Goal: Complete application form

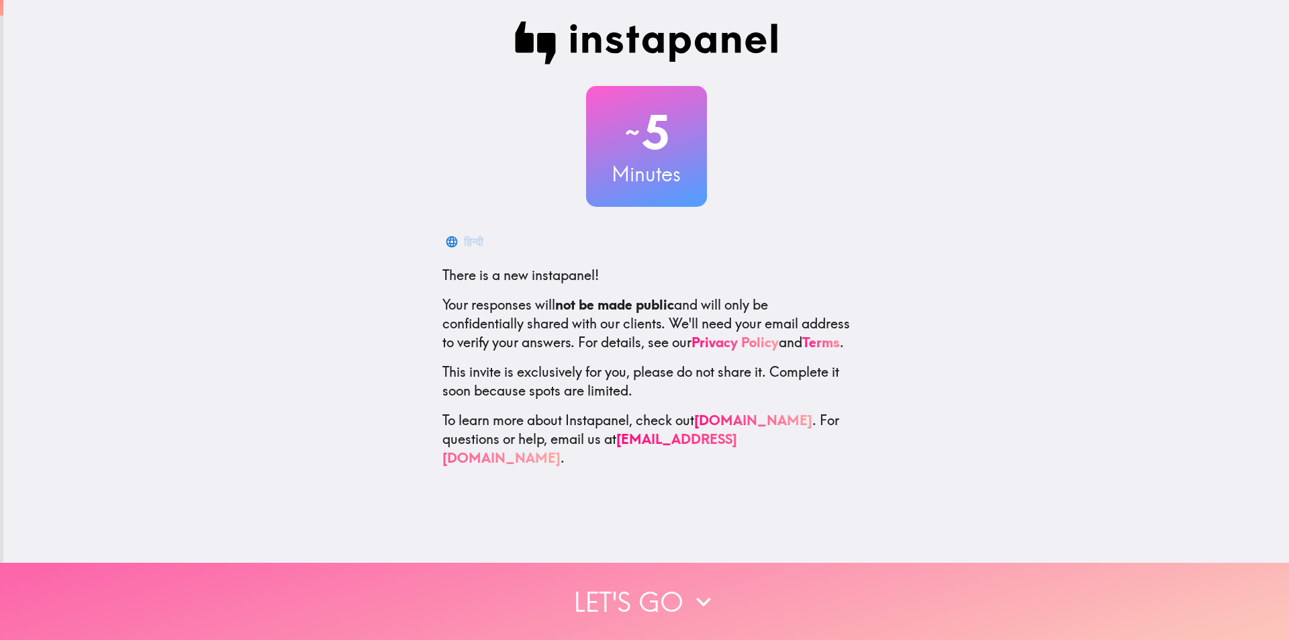
click at [536, 602] on button "Let's go" at bounding box center [644, 601] width 1289 height 77
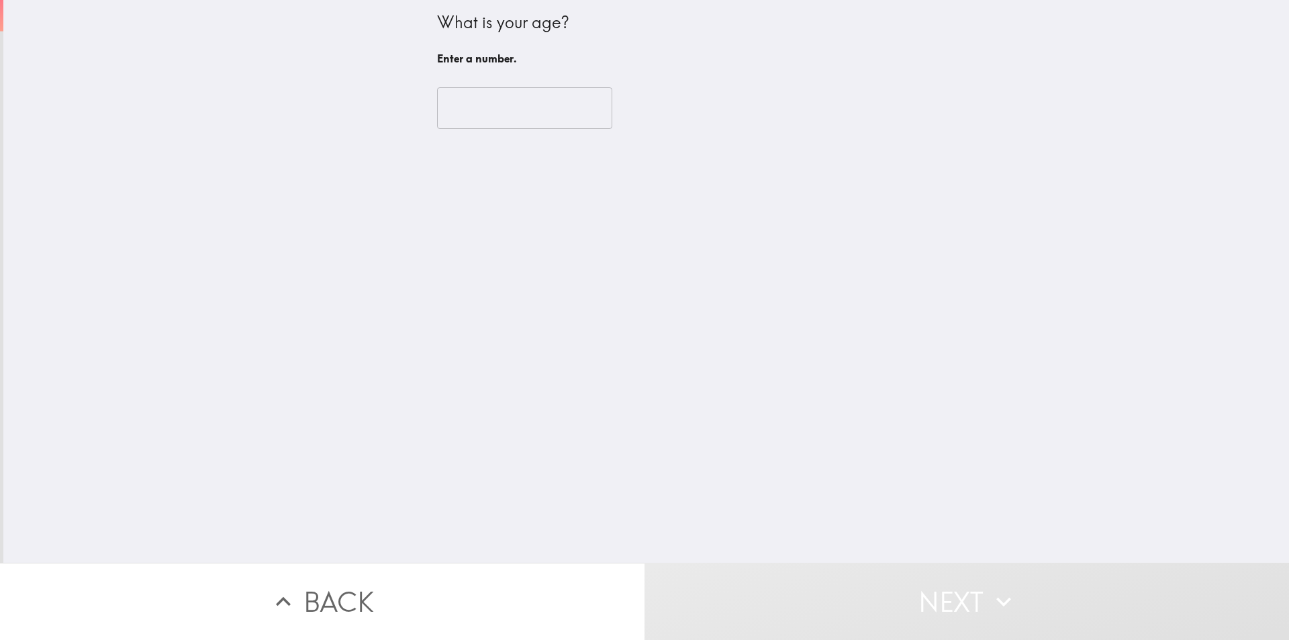
click at [514, 95] on input "number" at bounding box center [524, 108] width 175 height 42
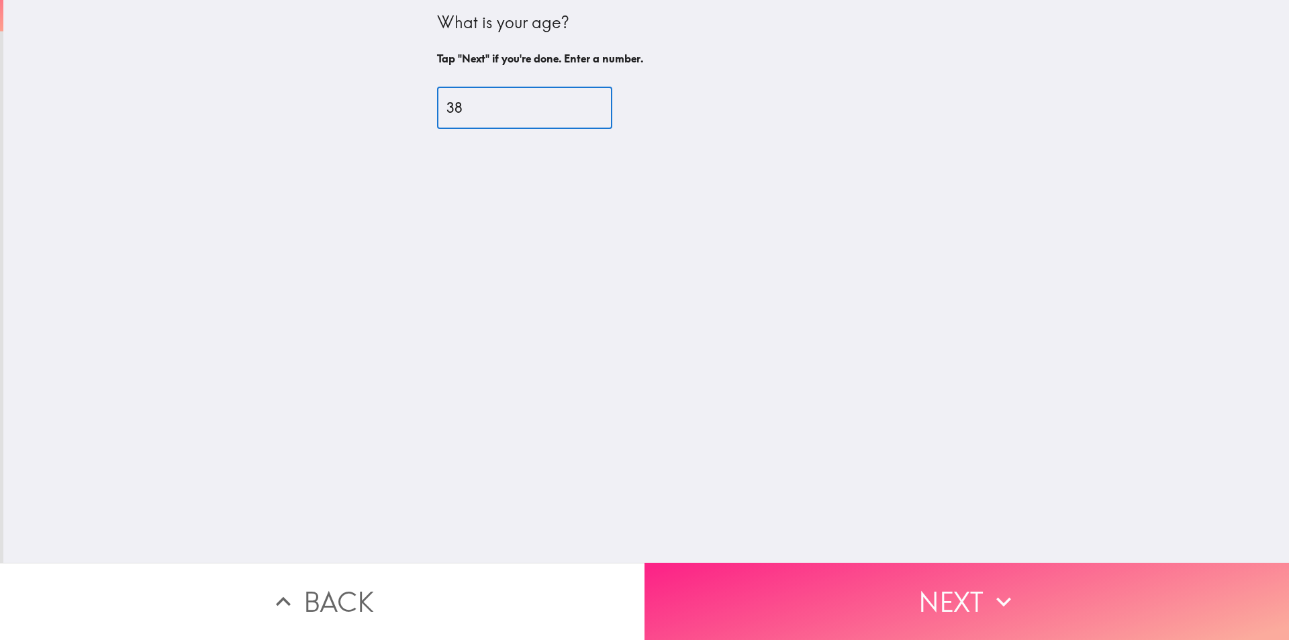
type input "38"
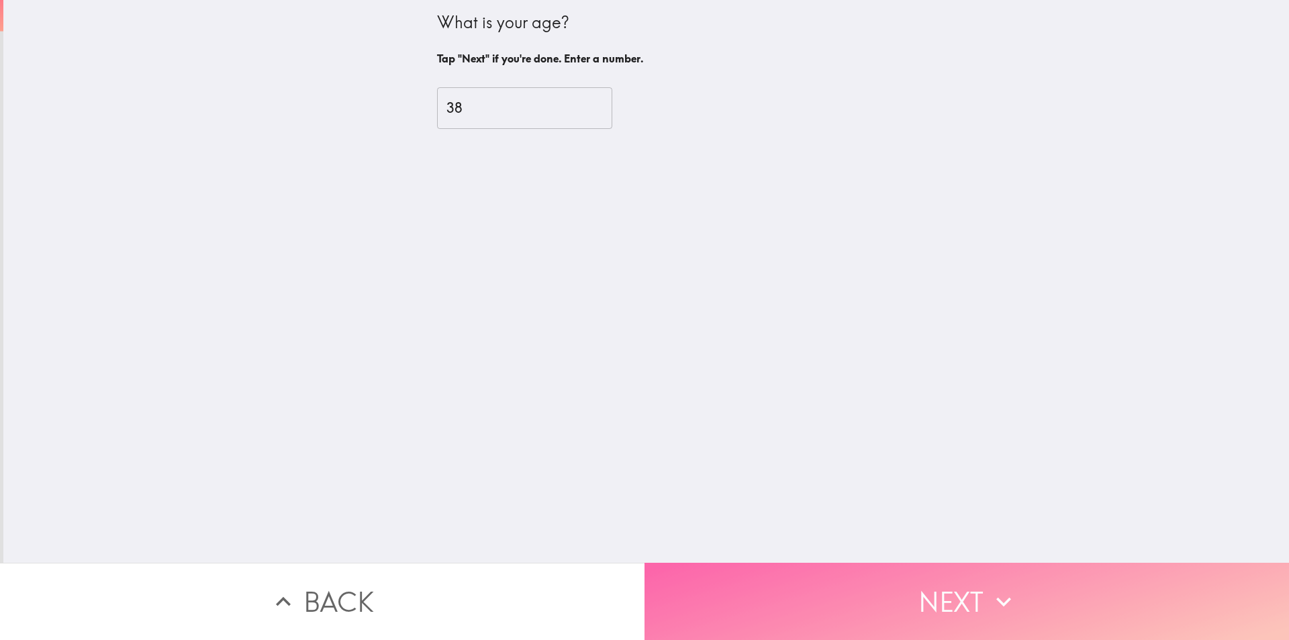
click at [702, 565] on button "Next" at bounding box center [966, 601] width 644 height 77
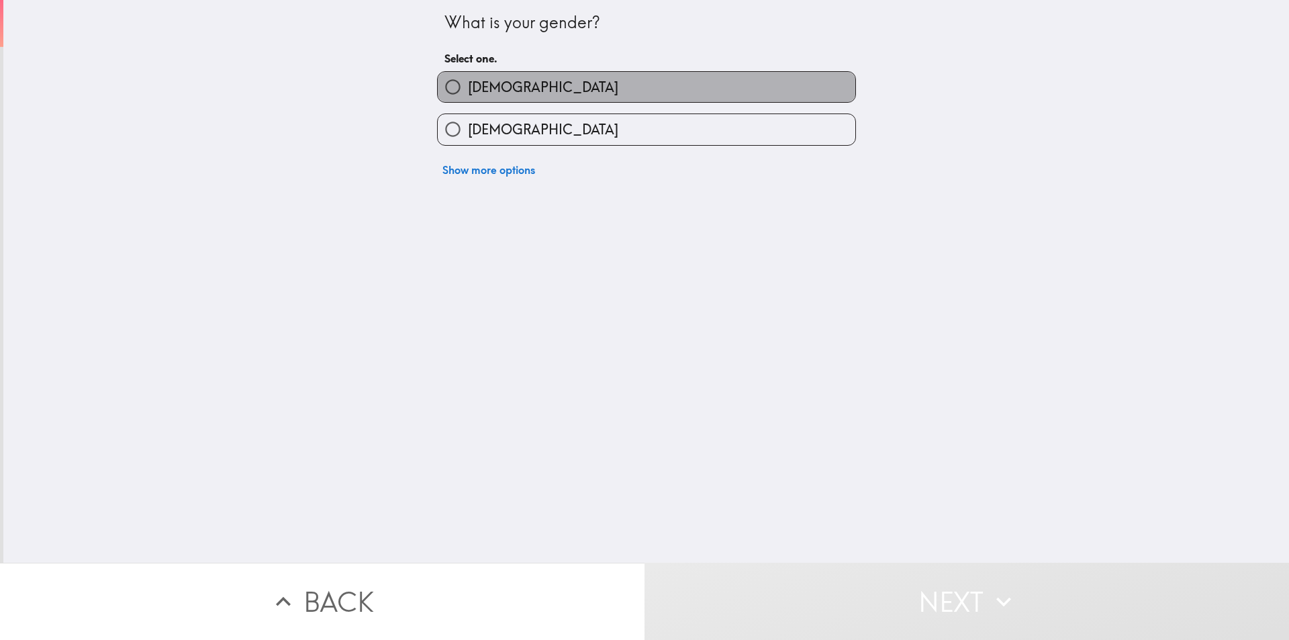
click at [473, 86] on span "[DEMOGRAPHIC_DATA]" at bounding box center [543, 87] width 150 height 19
click at [468, 86] on input "[DEMOGRAPHIC_DATA]" at bounding box center [453, 87] width 30 height 30
radio input "true"
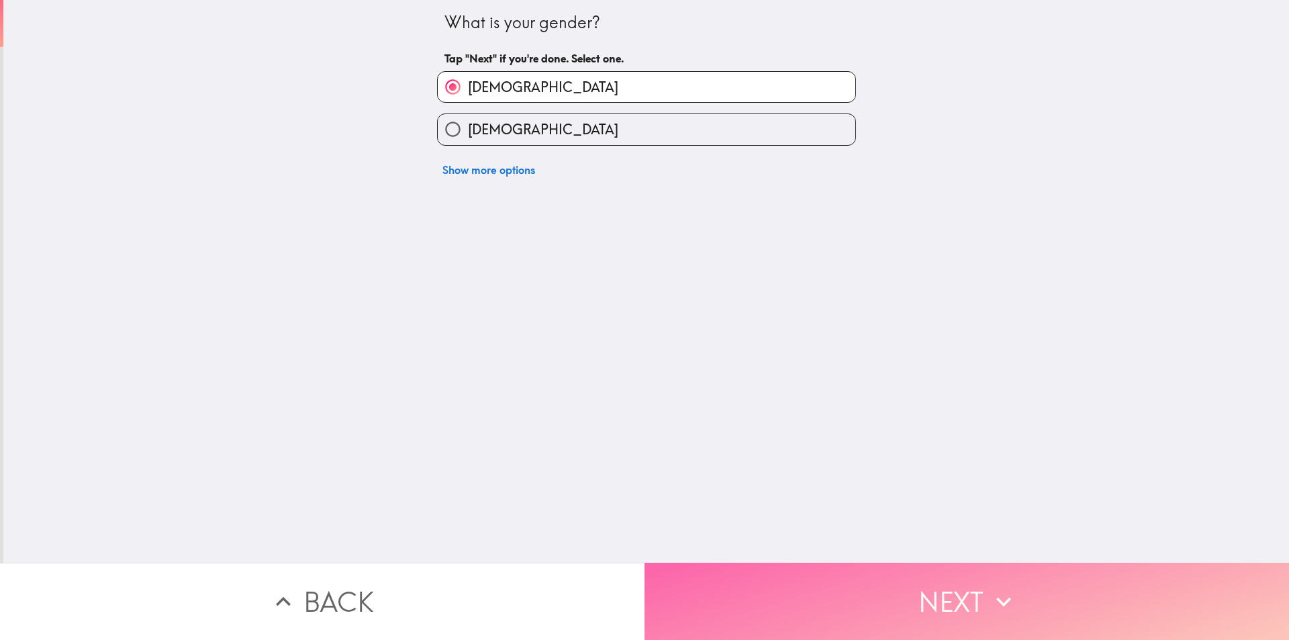
click at [660, 592] on button "Next" at bounding box center [966, 601] width 644 height 77
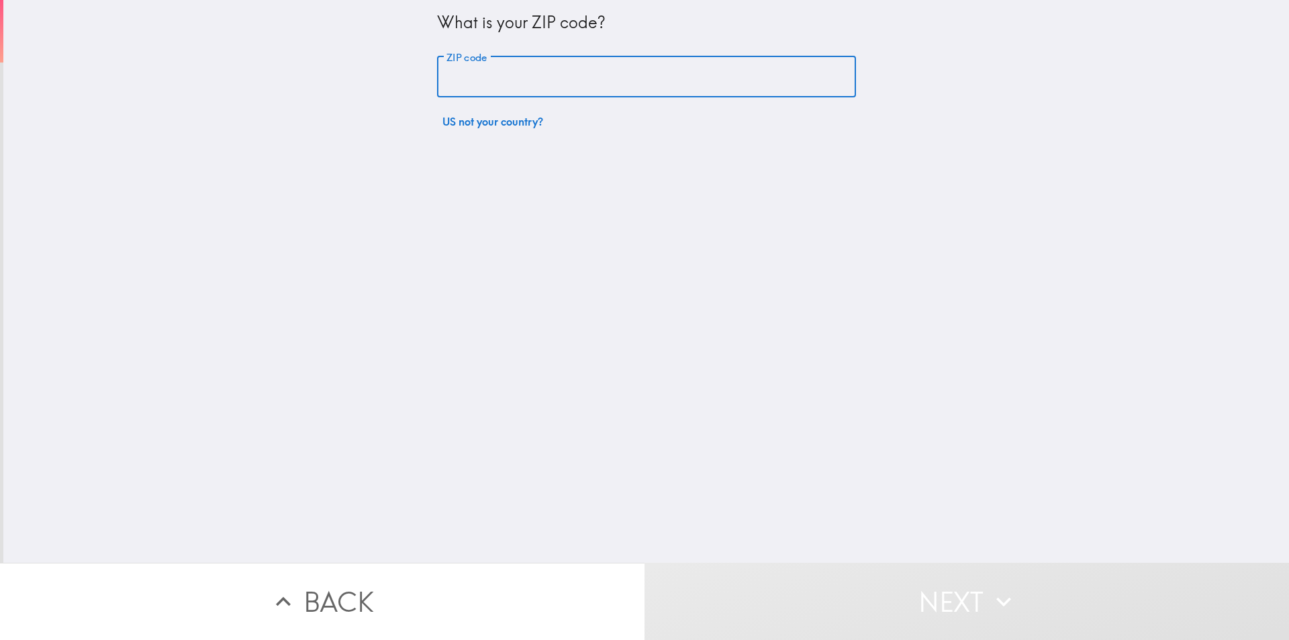
click at [584, 75] on input "ZIP code" at bounding box center [646, 77] width 419 height 42
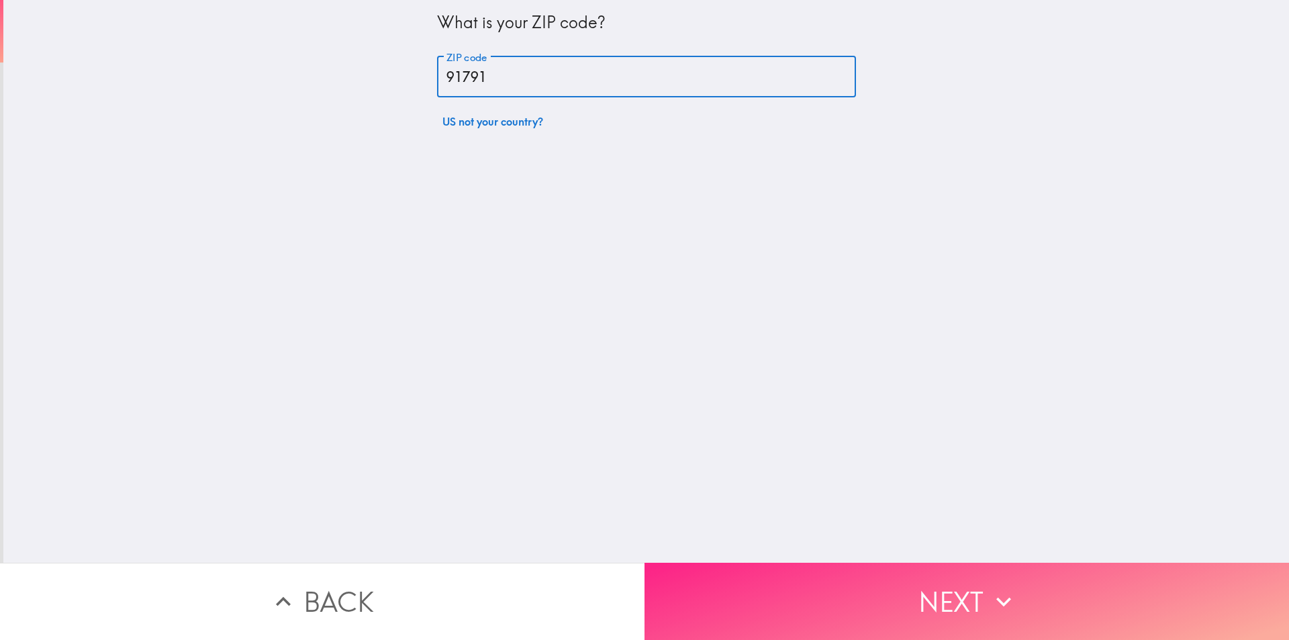
type input "91791"
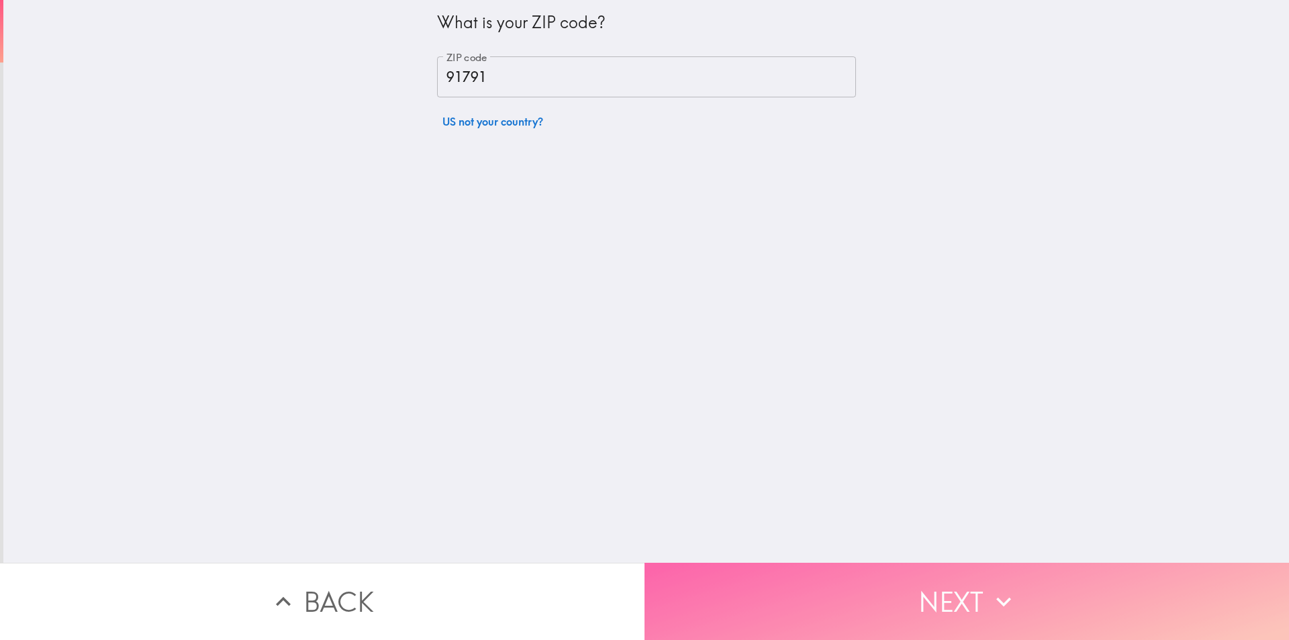
click at [687, 587] on button "Next" at bounding box center [966, 601] width 644 height 77
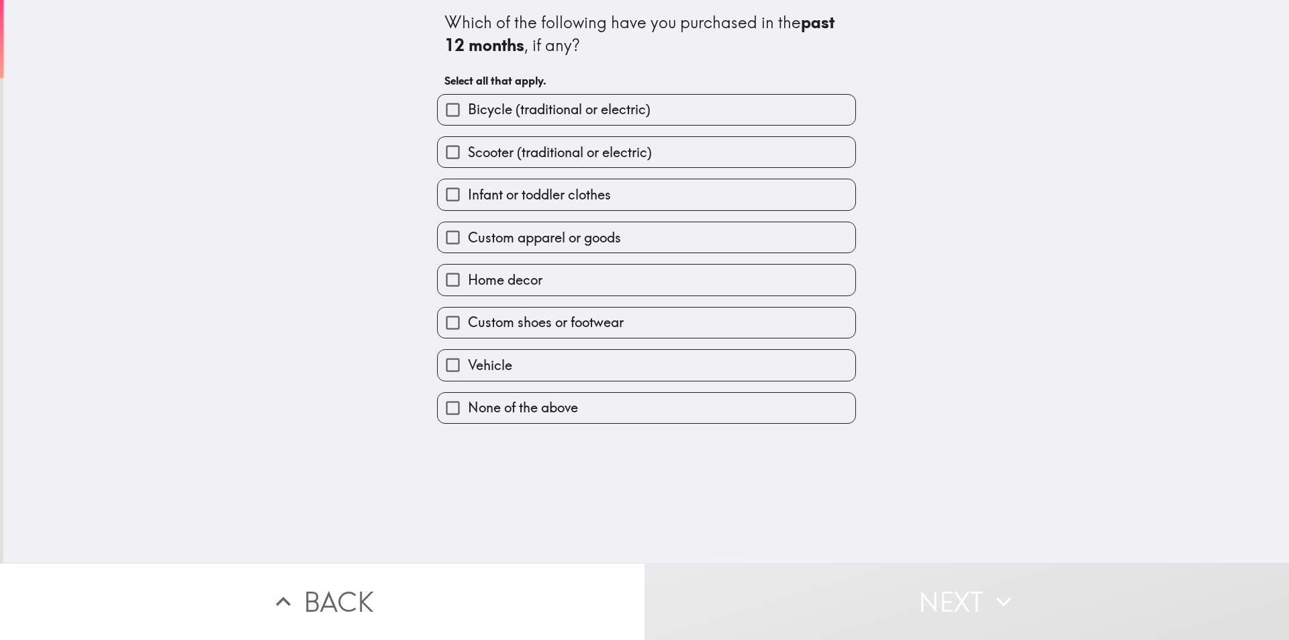
click at [471, 149] on span "Scooter (traditional or electric)" at bounding box center [560, 152] width 184 height 19
click at [468, 149] on input "Scooter (traditional or electric)" at bounding box center [453, 152] width 30 height 30
checkbox input "true"
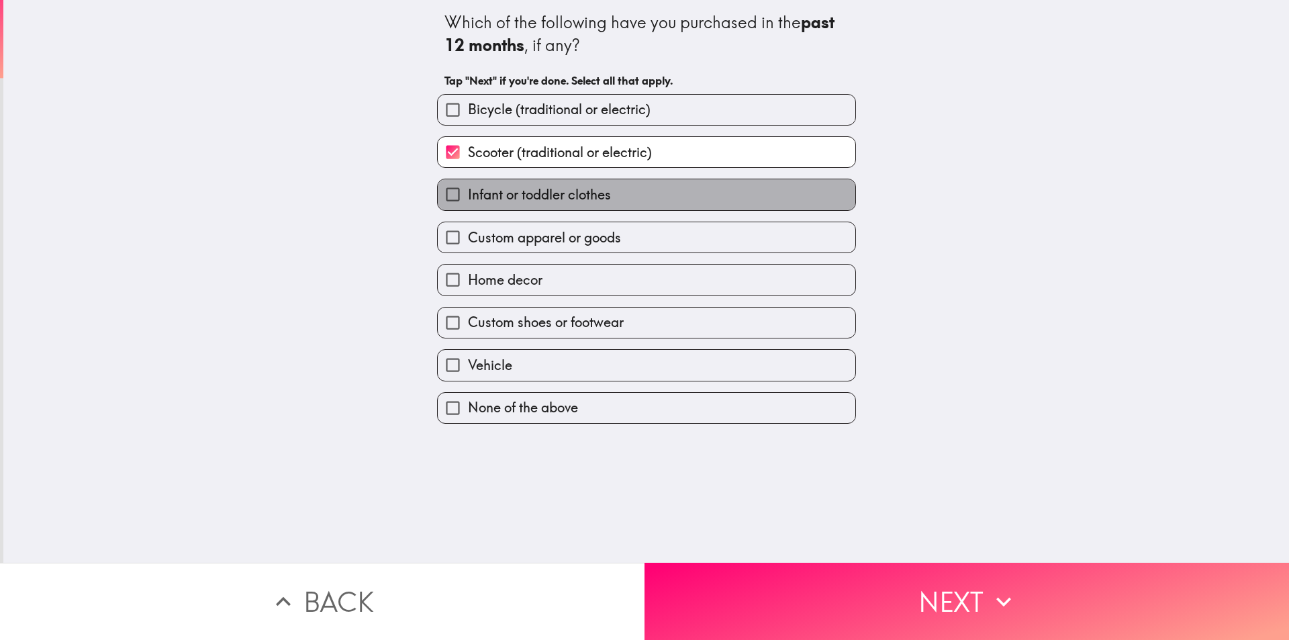
click at [477, 195] on span "Infant or toddler clothes" at bounding box center [539, 194] width 143 height 19
click at [468, 195] on input "Infant or toddler clothes" at bounding box center [453, 194] width 30 height 30
checkbox input "true"
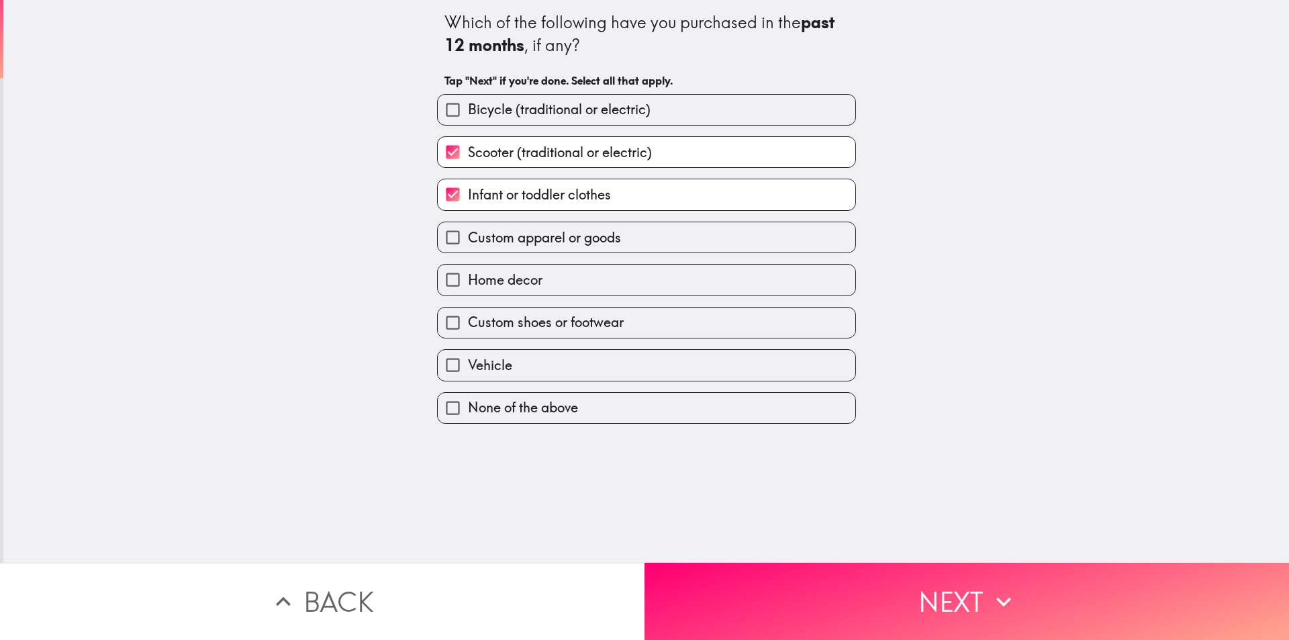
click at [468, 240] on span "Custom apparel or goods" at bounding box center [544, 237] width 153 height 19
click at [467, 240] on input "Custom apparel or goods" at bounding box center [453, 237] width 30 height 30
checkbox input "true"
click at [475, 320] on span "Custom shoes or footwear" at bounding box center [546, 322] width 156 height 19
click at [468, 320] on input "Custom shoes or footwear" at bounding box center [453, 322] width 30 height 30
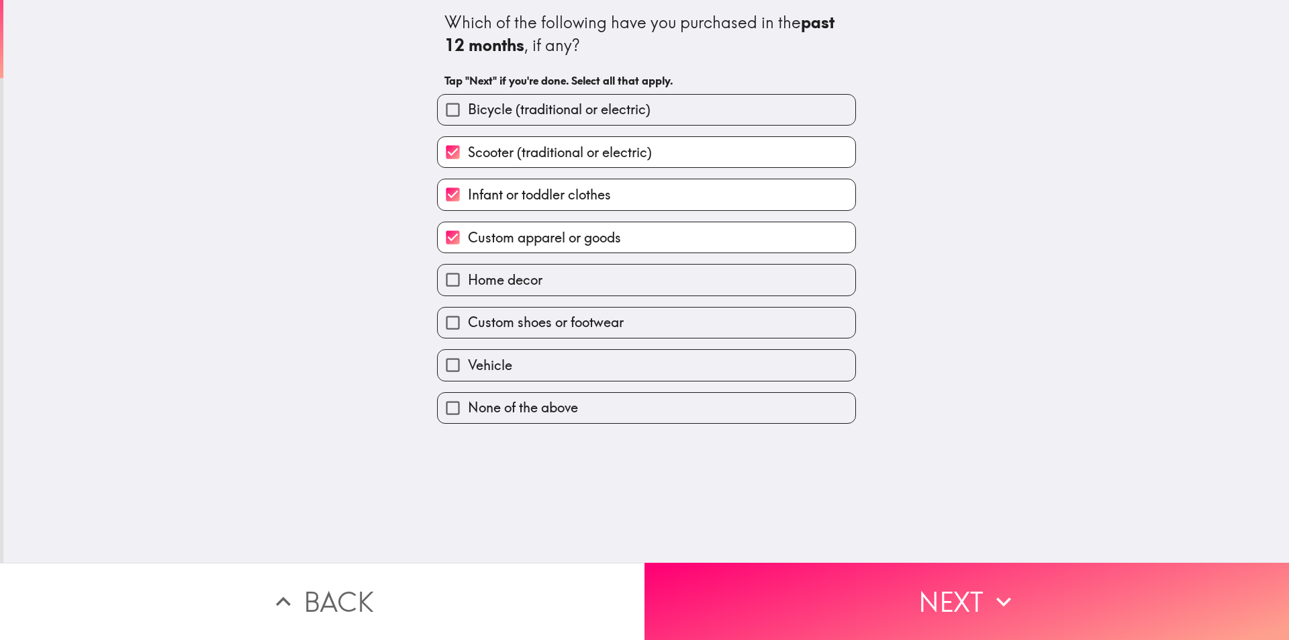
checkbox input "true"
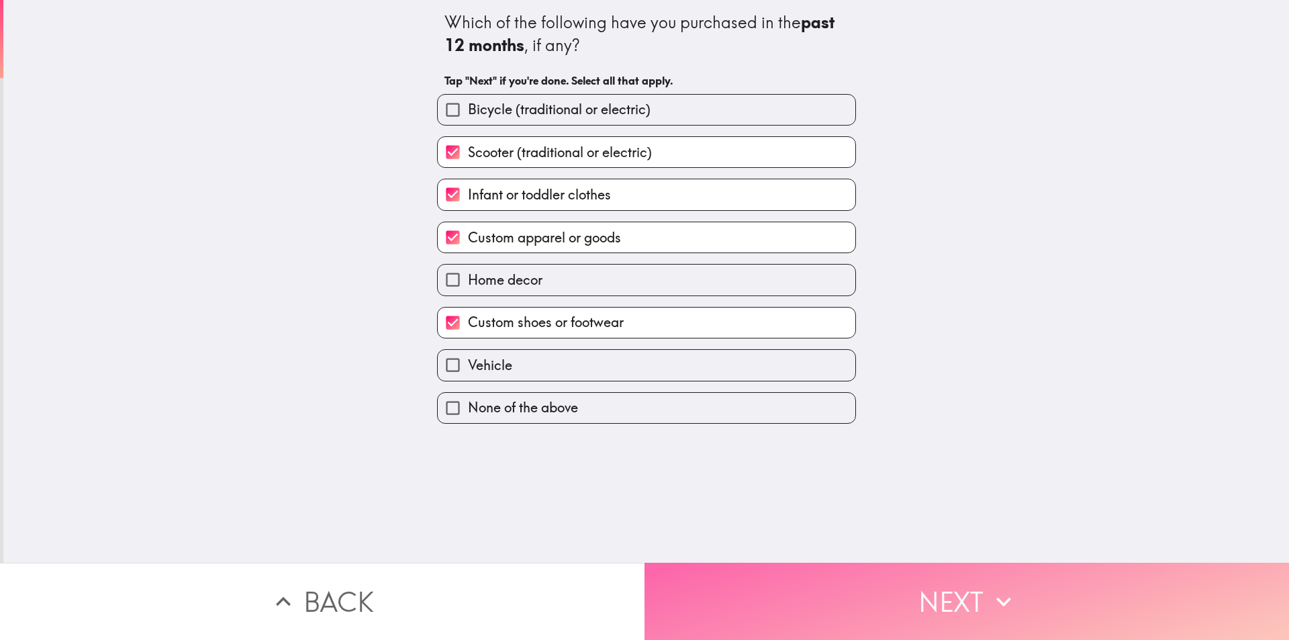
click at [873, 595] on button "Next" at bounding box center [966, 601] width 644 height 77
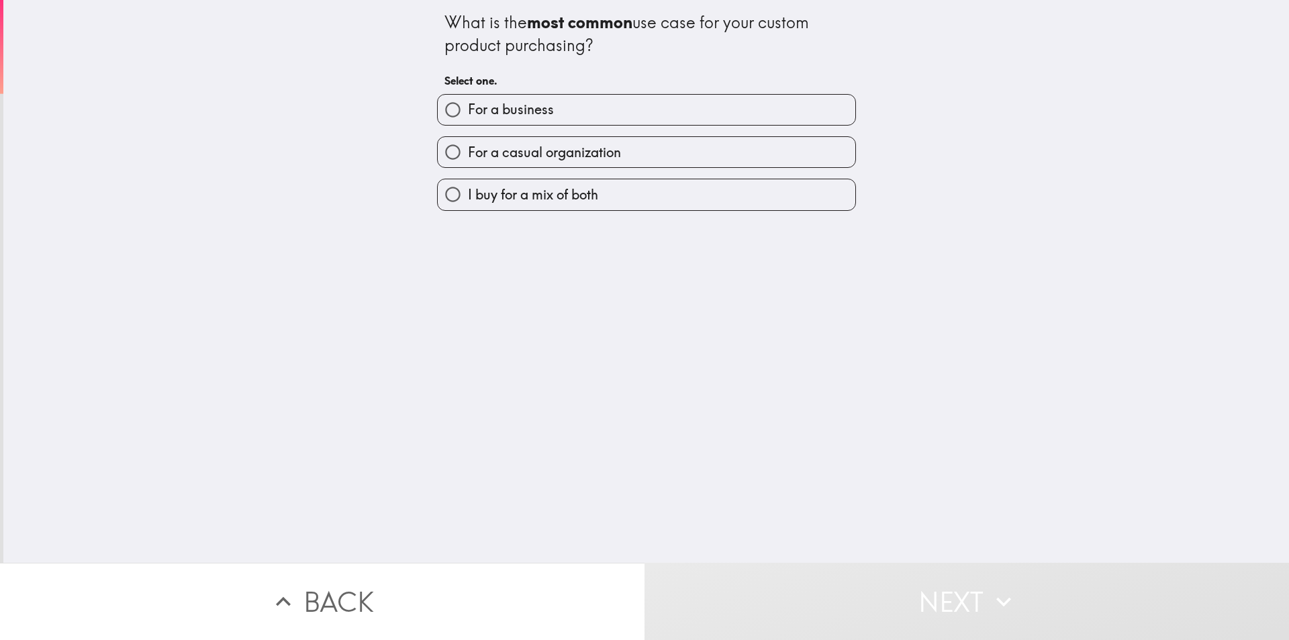
click at [542, 107] on span "For a business" at bounding box center [511, 109] width 86 height 19
click at [468, 107] on input "For a business" at bounding box center [453, 110] width 30 height 30
radio input "true"
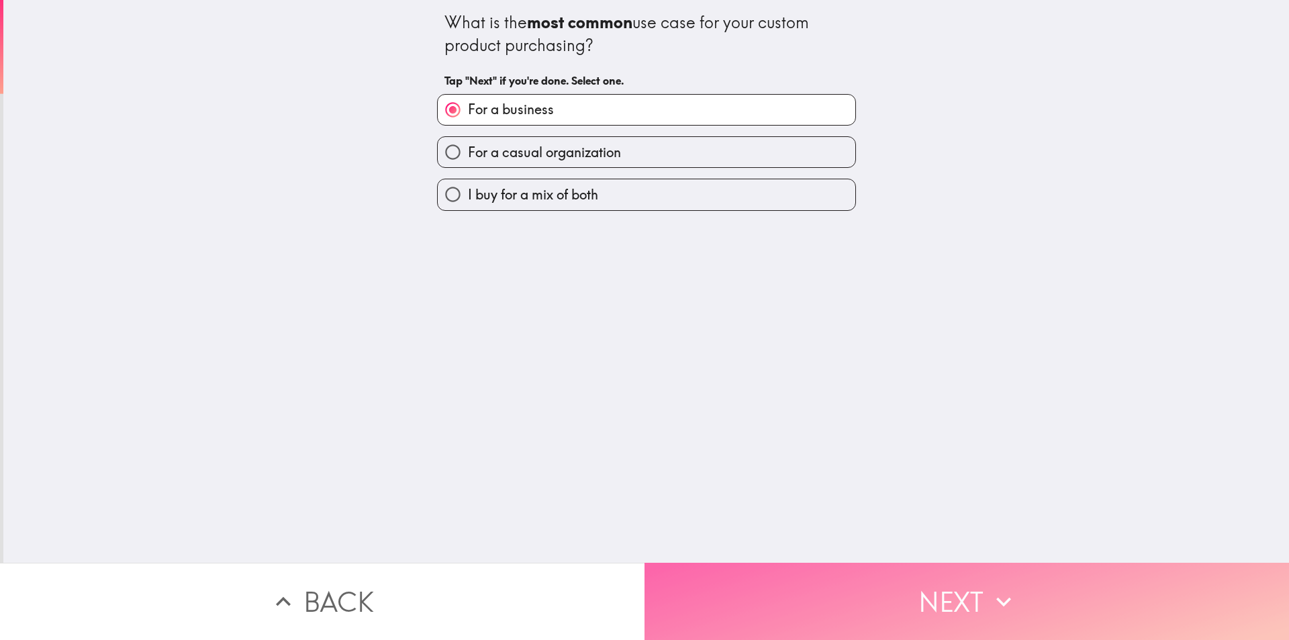
click at [787, 563] on button "Next" at bounding box center [966, 601] width 644 height 77
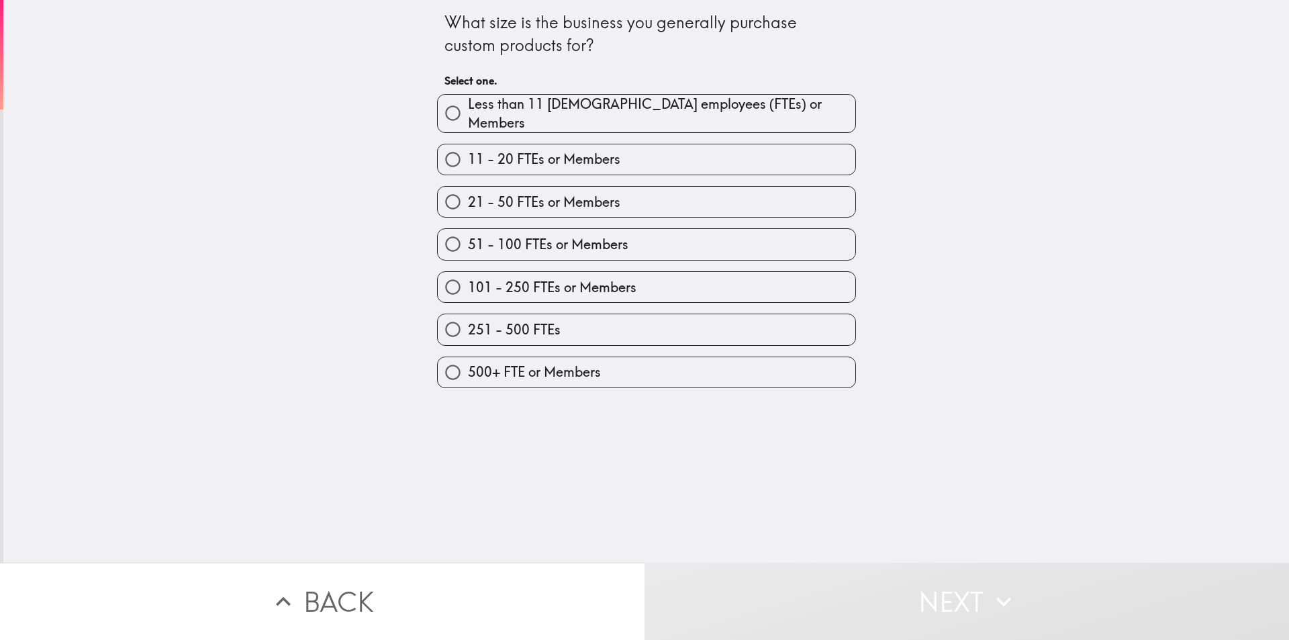
click at [544, 235] on span "51 - 100 FTEs or Members" at bounding box center [548, 244] width 160 height 19
click at [468, 234] on input "51 - 100 FTEs or Members" at bounding box center [453, 244] width 30 height 30
radio input "true"
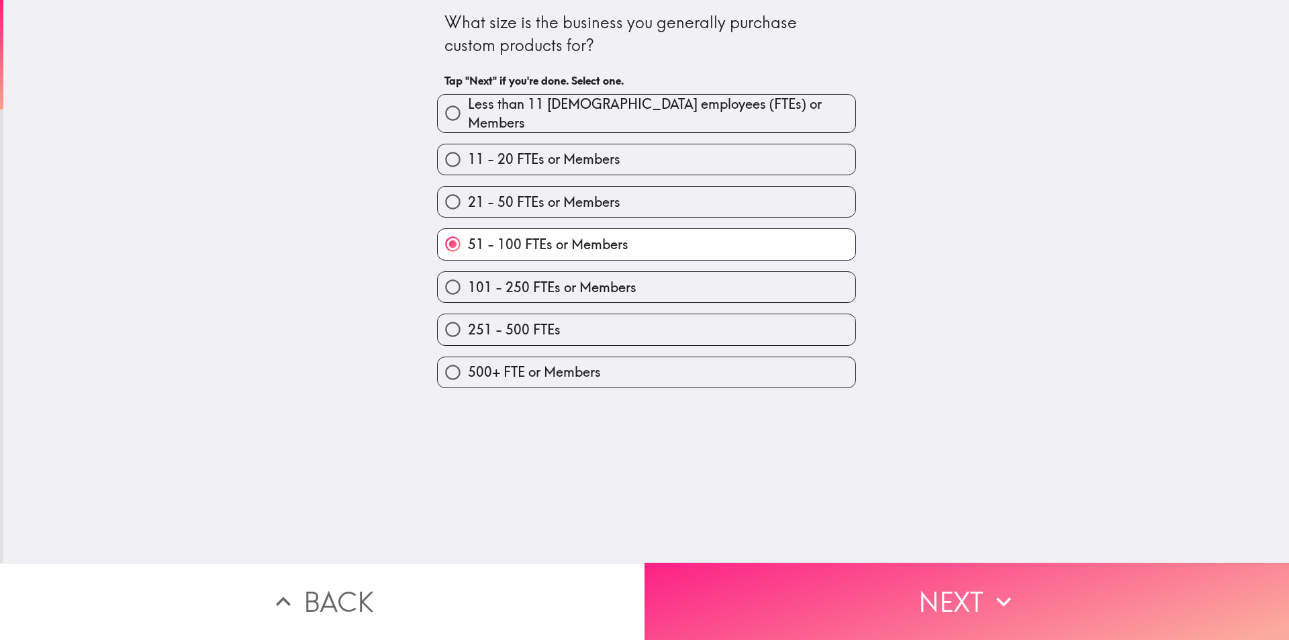
click at [808, 582] on button "Next" at bounding box center [966, 601] width 644 height 77
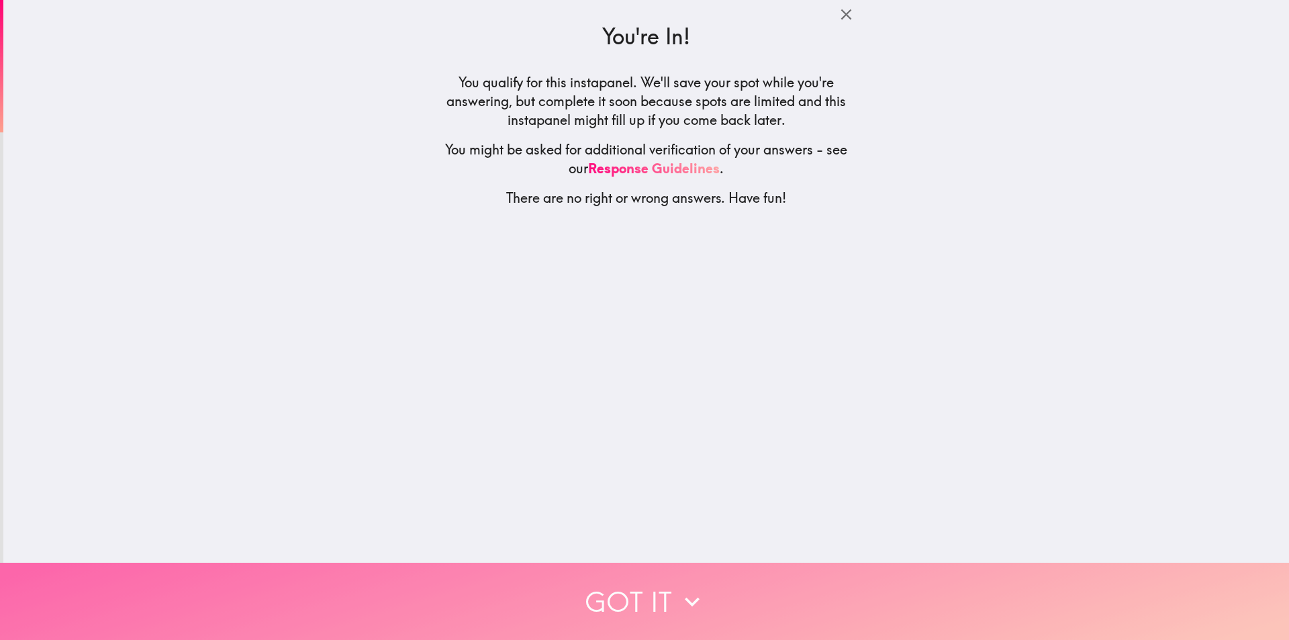
click at [634, 572] on button "Got it" at bounding box center [644, 601] width 1289 height 77
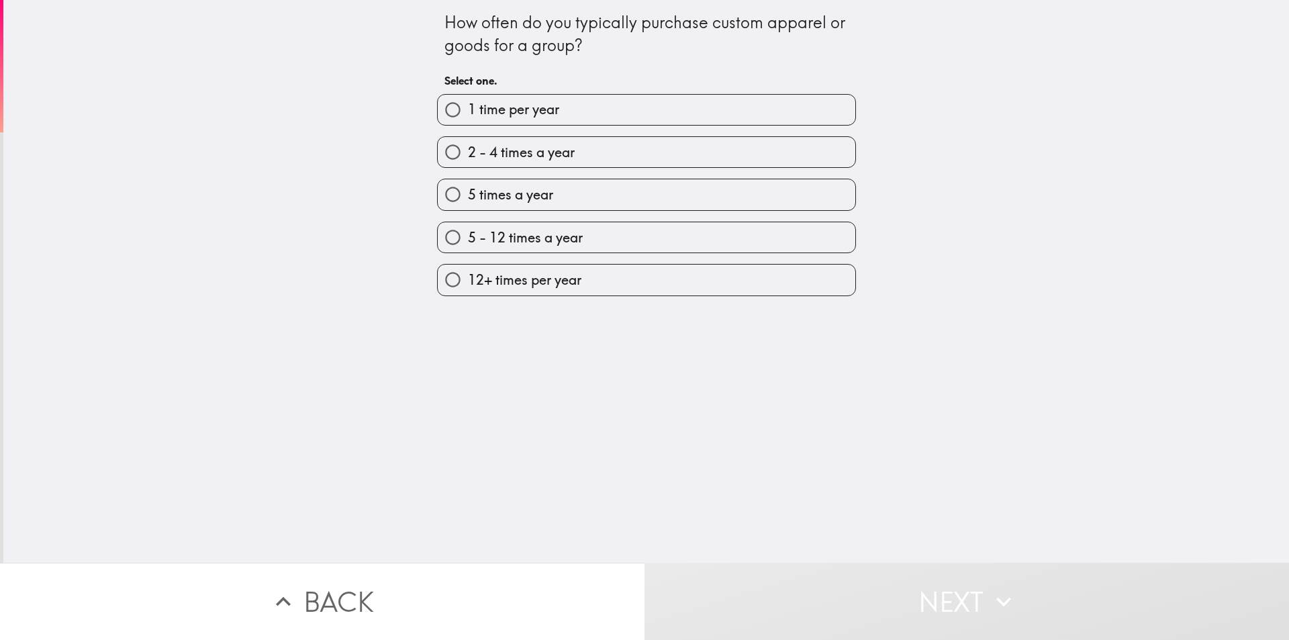
click at [544, 154] on span "2 - 4 times a year" at bounding box center [521, 152] width 107 height 19
click at [468, 154] on input "2 - 4 times a year" at bounding box center [453, 152] width 30 height 30
radio input "true"
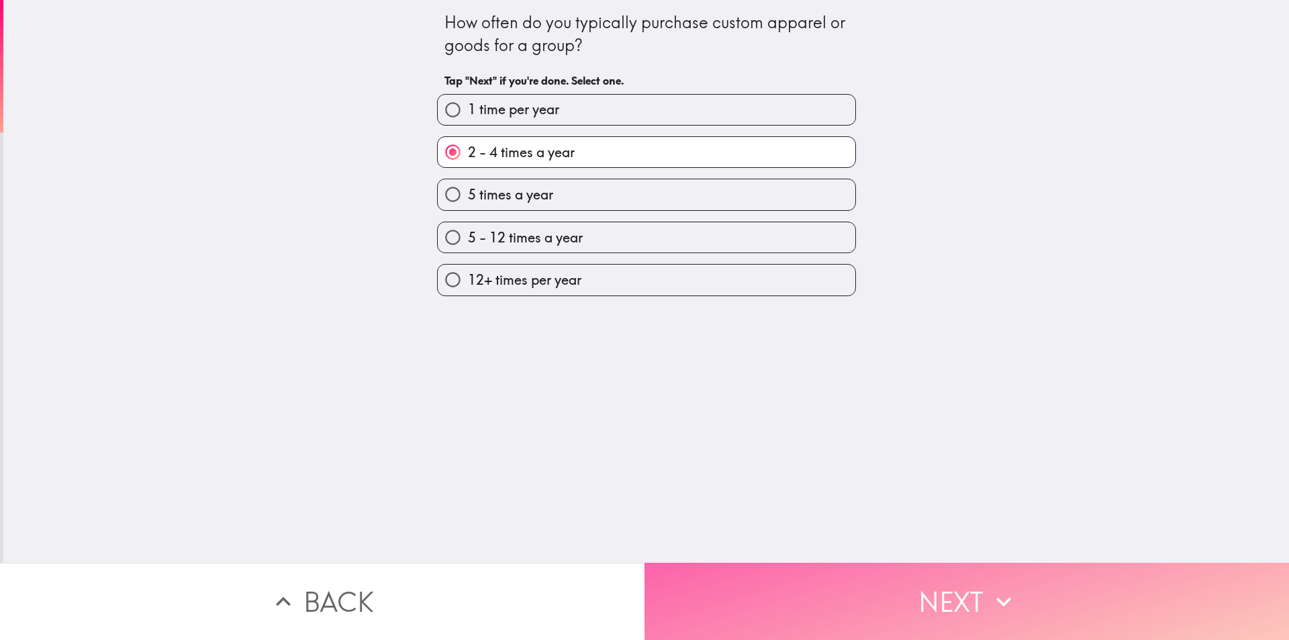
click at [732, 572] on button "Next" at bounding box center [966, 601] width 644 height 77
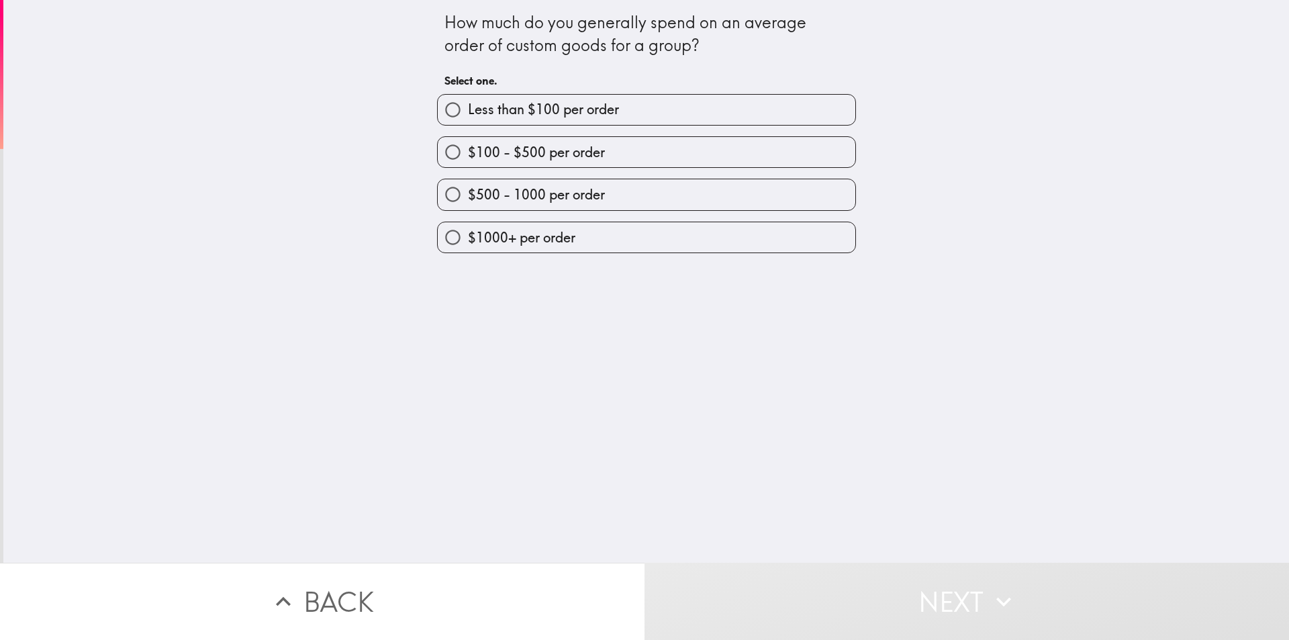
click at [538, 160] on span "$100 - $500 per order" at bounding box center [536, 152] width 137 height 19
click at [468, 160] on input "$100 - $500 per order" at bounding box center [453, 152] width 30 height 30
radio input "true"
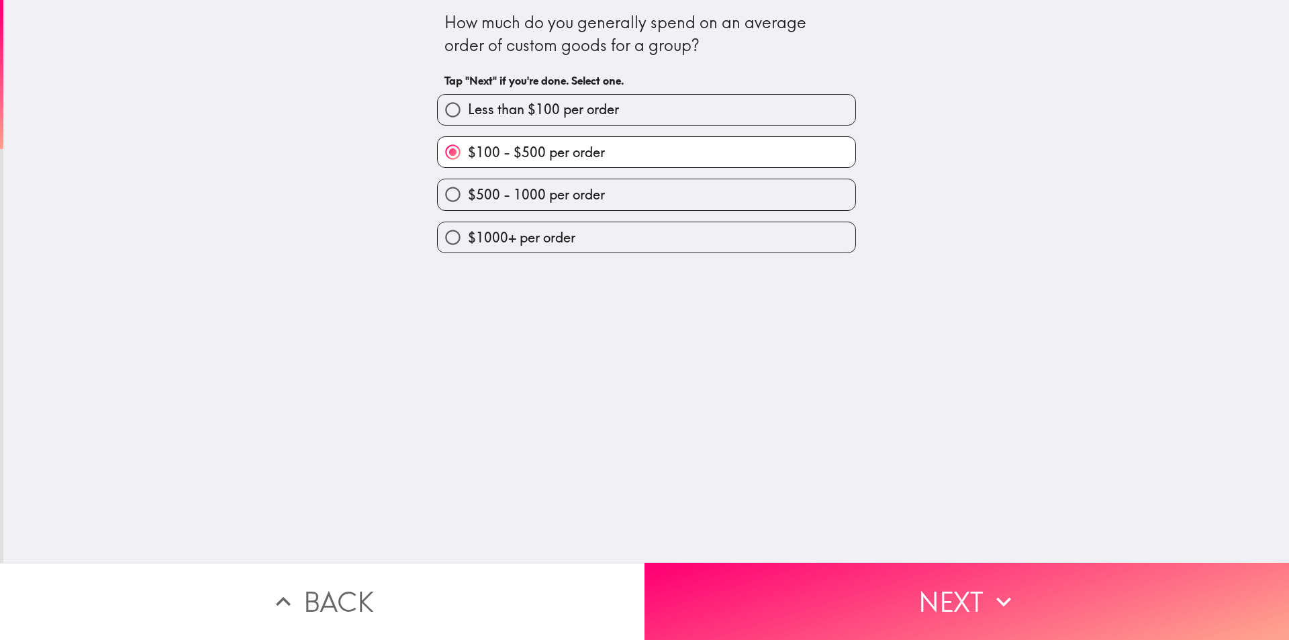
click at [593, 199] on span "$500 - 1000 per order" at bounding box center [536, 194] width 137 height 19
click at [468, 199] on input "$500 - 1000 per order" at bounding box center [453, 194] width 30 height 30
radio input "true"
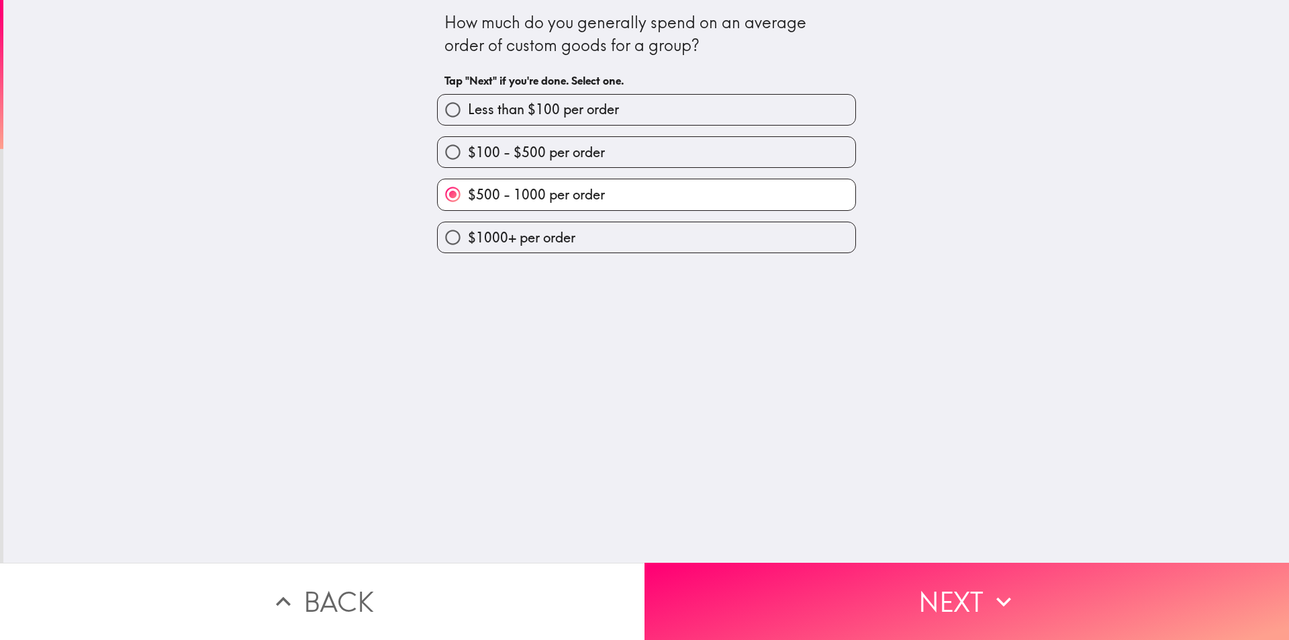
click at [569, 146] on span "$100 - $500 per order" at bounding box center [536, 152] width 137 height 19
click at [468, 146] on input "$100 - $500 per order" at bounding box center [453, 152] width 30 height 30
radio input "true"
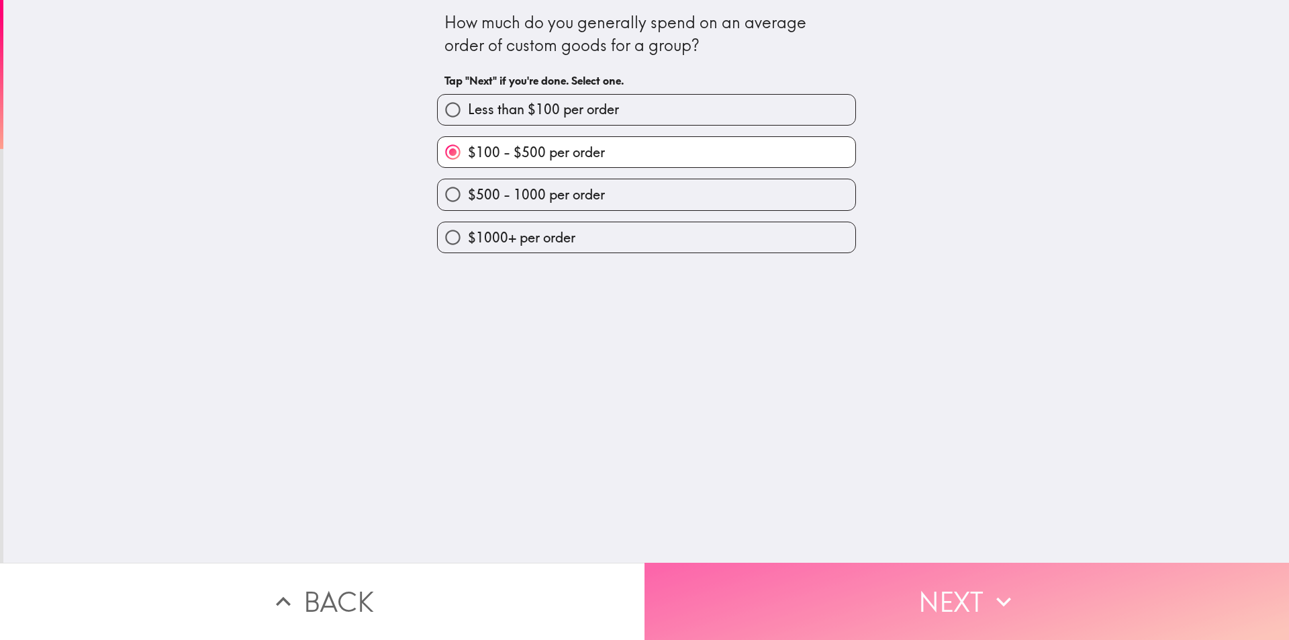
click at [762, 569] on button "Next" at bounding box center [966, 601] width 644 height 77
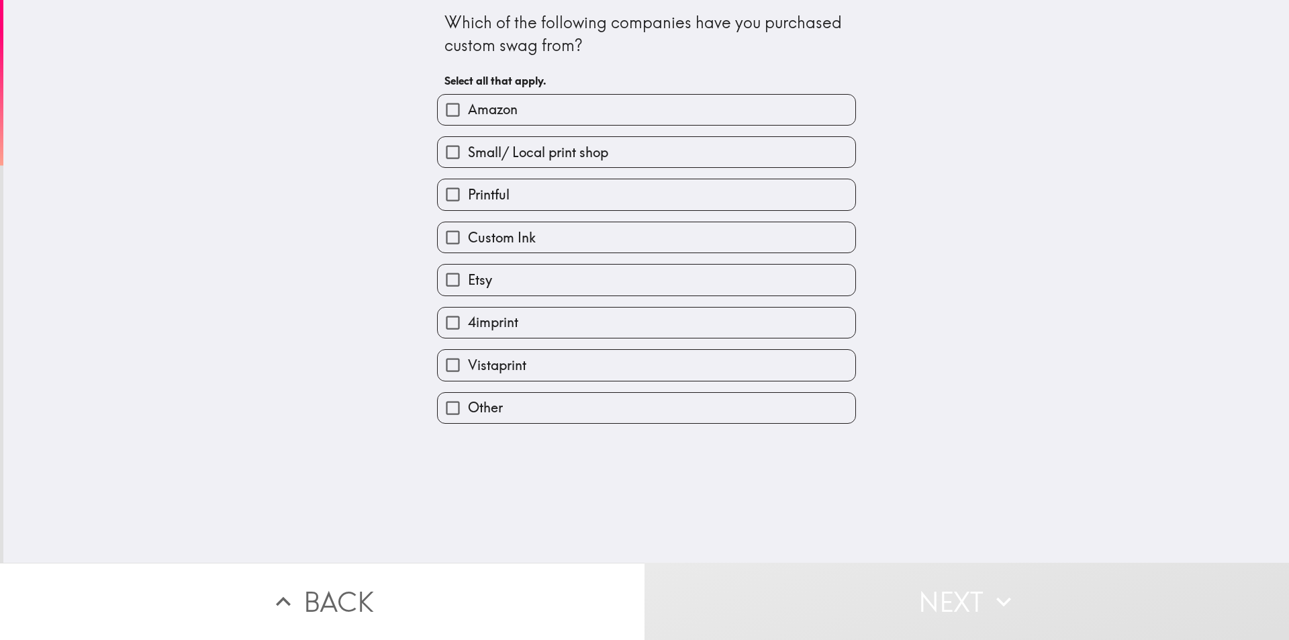
click at [528, 119] on label "Amazon" at bounding box center [647, 110] width 418 height 30
click at [468, 119] on input "Amazon" at bounding box center [453, 110] width 30 height 30
checkbox input "true"
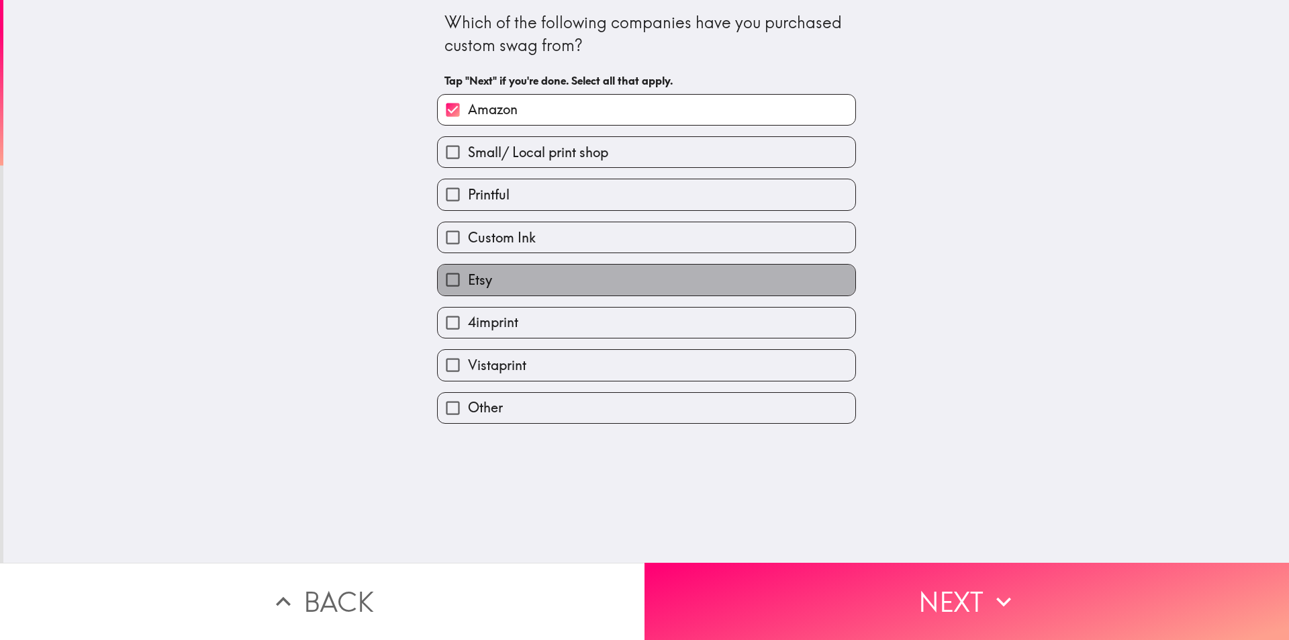
click at [523, 291] on label "Etsy" at bounding box center [647, 280] width 418 height 30
click at [468, 291] on input "Etsy" at bounding box center [453, 280] width 30 height 30
checkbox input "true"
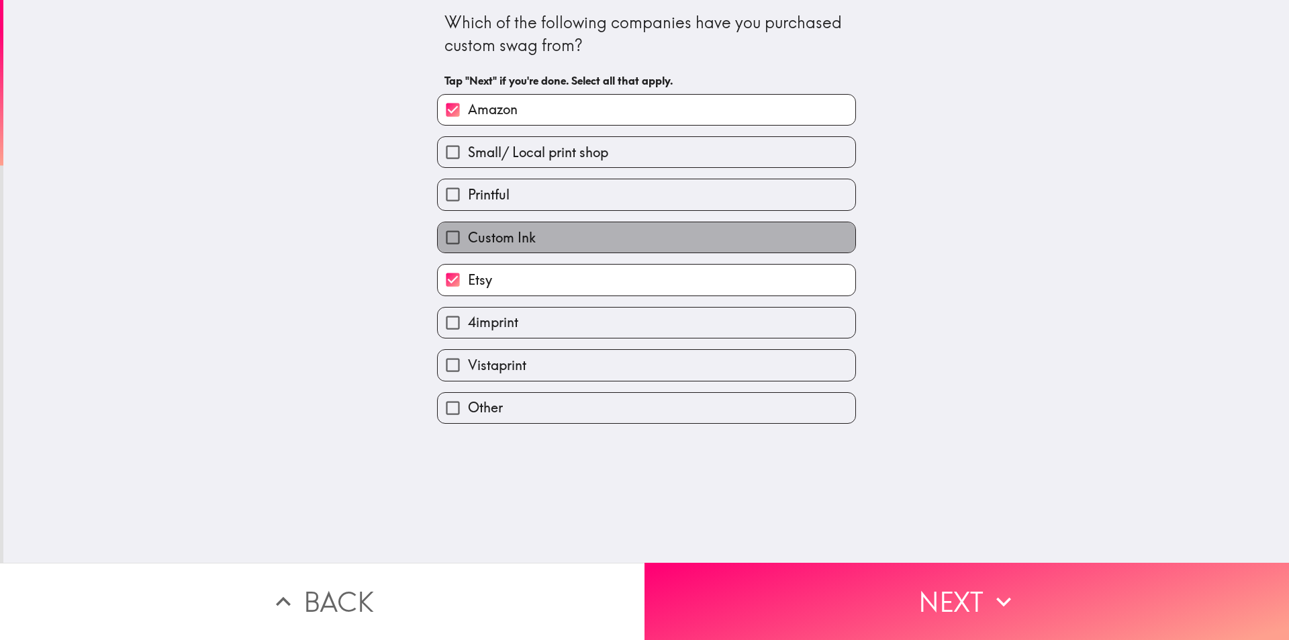
click at [526, 238] on label "Custom Ink" at bounding box center [647, 237] width 418 height 30
click at [468, 238] on input "Custom Ink" at bounding box center [453, 237] width 30 height 30
checkbox input "true"
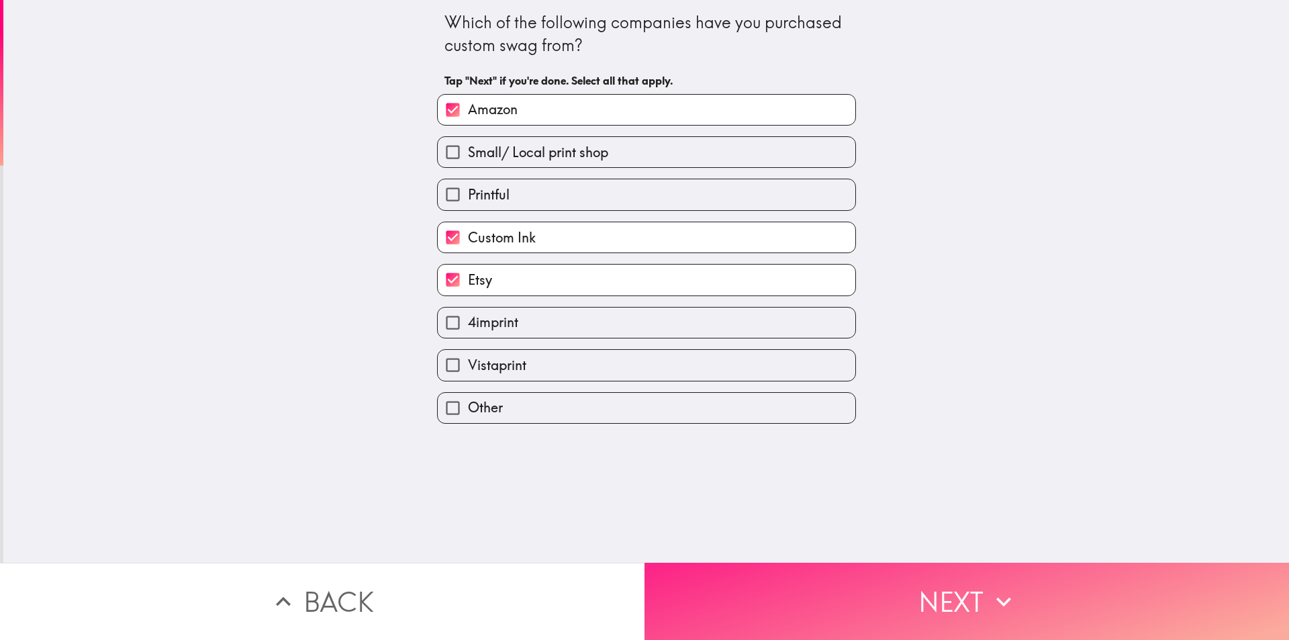
click at [709, 603] on button "Next" at bounding box center [966, 601] width 644 height 77
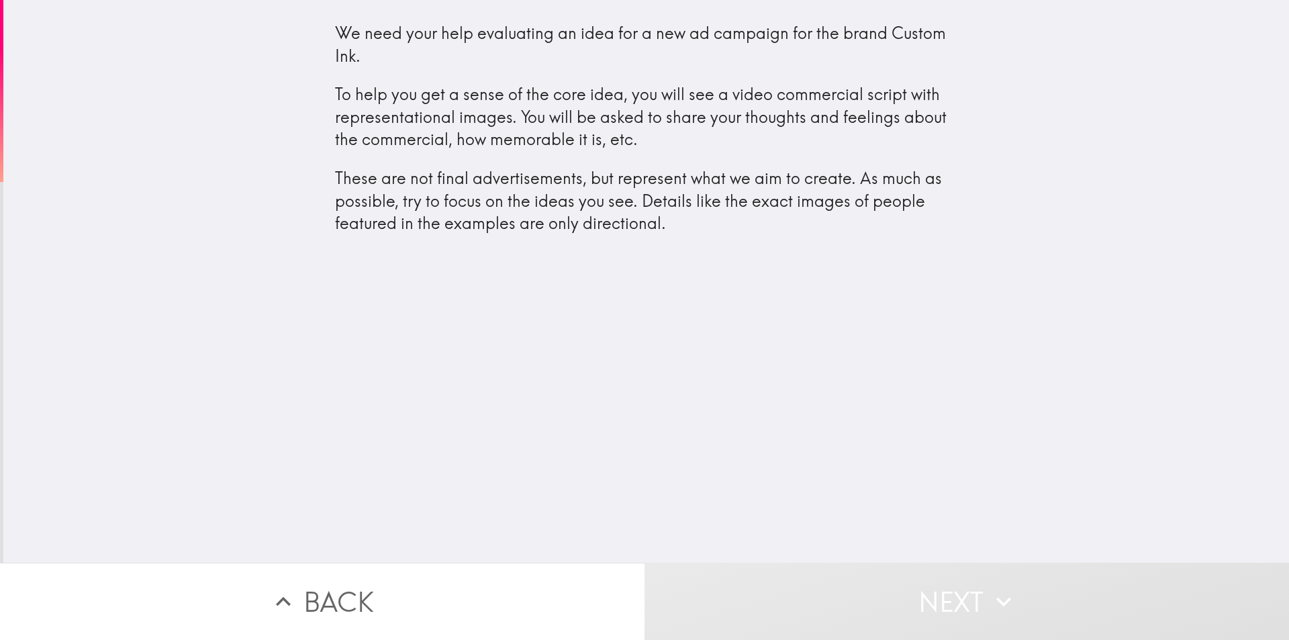
click at [350, 36] on div "We need your help evaluating an idea for a new ad campaign for the brand Custom…" at bounding box center [646, 128] width 623 height 213
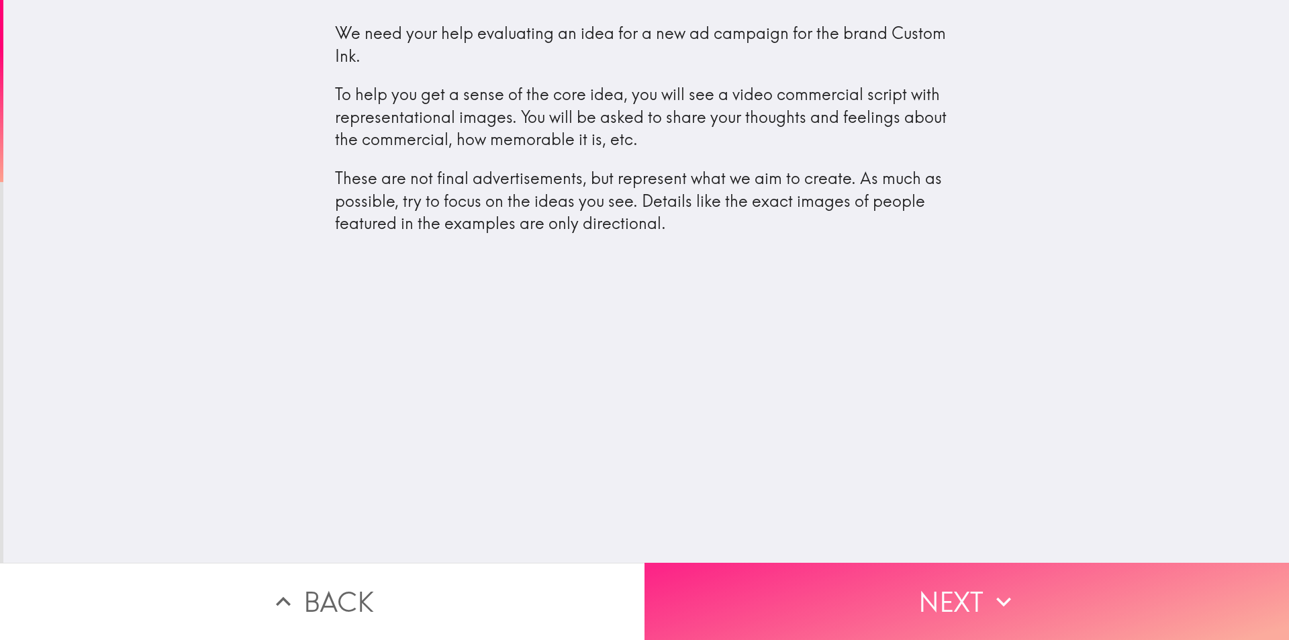
click at [820, 616] on button "Next" at bounding box center [966, 601] width 644 height 77
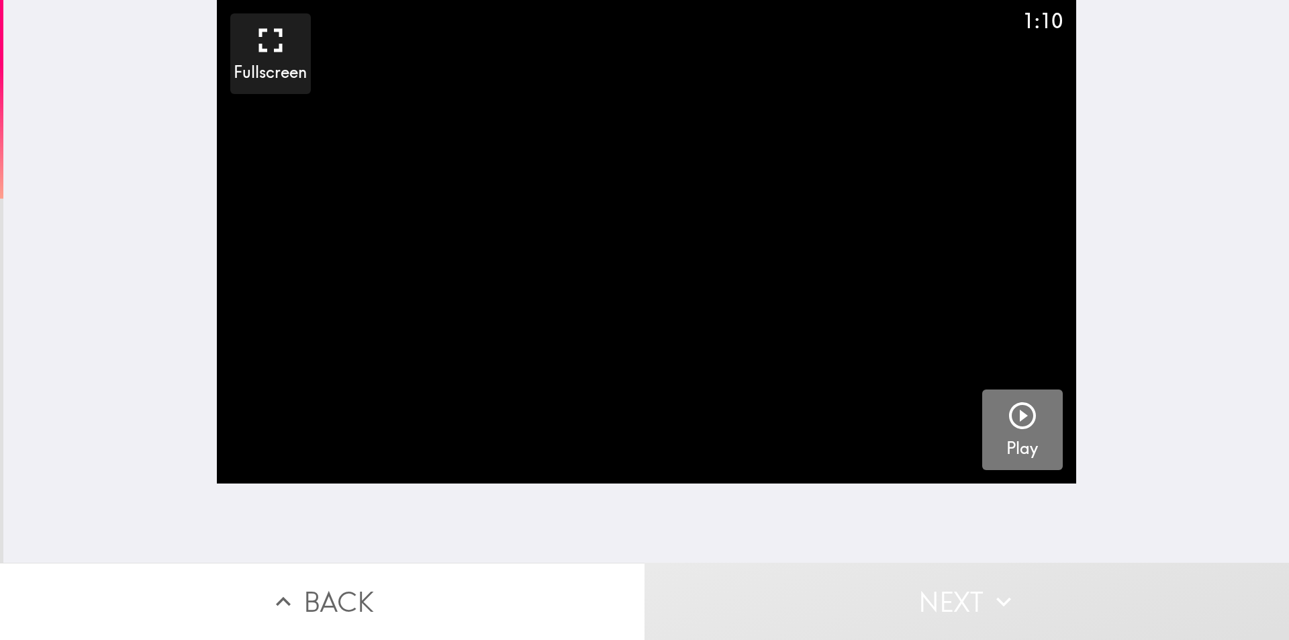
click at [1014, 418] on icon "button" at bounding box center [1022, 415] width 27 height 27
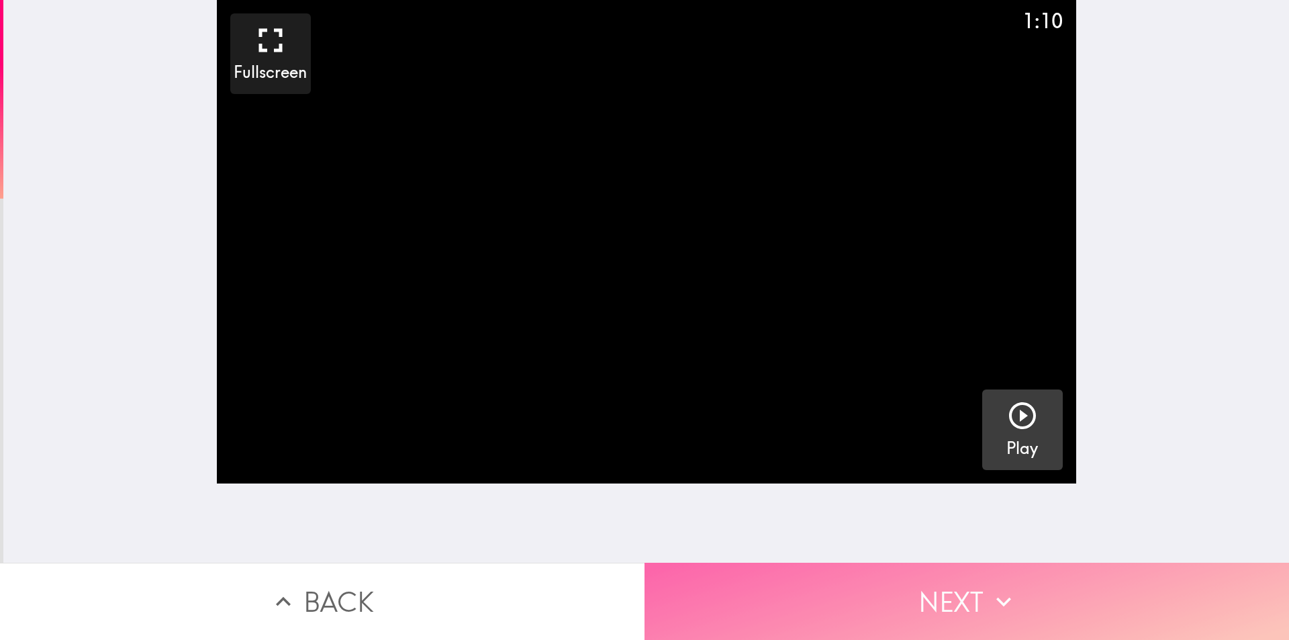
click at [711, 593] on button "Next" at bounding box center [966, 601] width 644 height 77
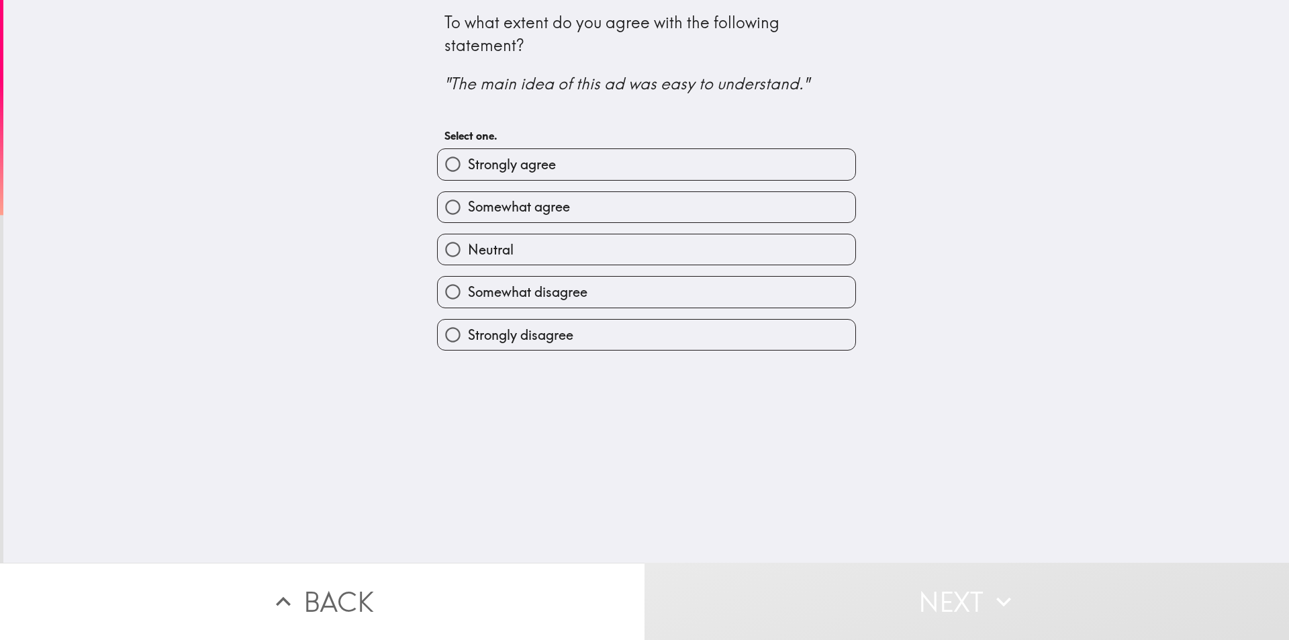
click at [487, 169] on span "Strongly agree" at bounding box center [512, 164] width 88 height 19
click at [468, 169] on input "Strongly agree" at bounding box center [453, 164] width 30 height 30
radio input "true"
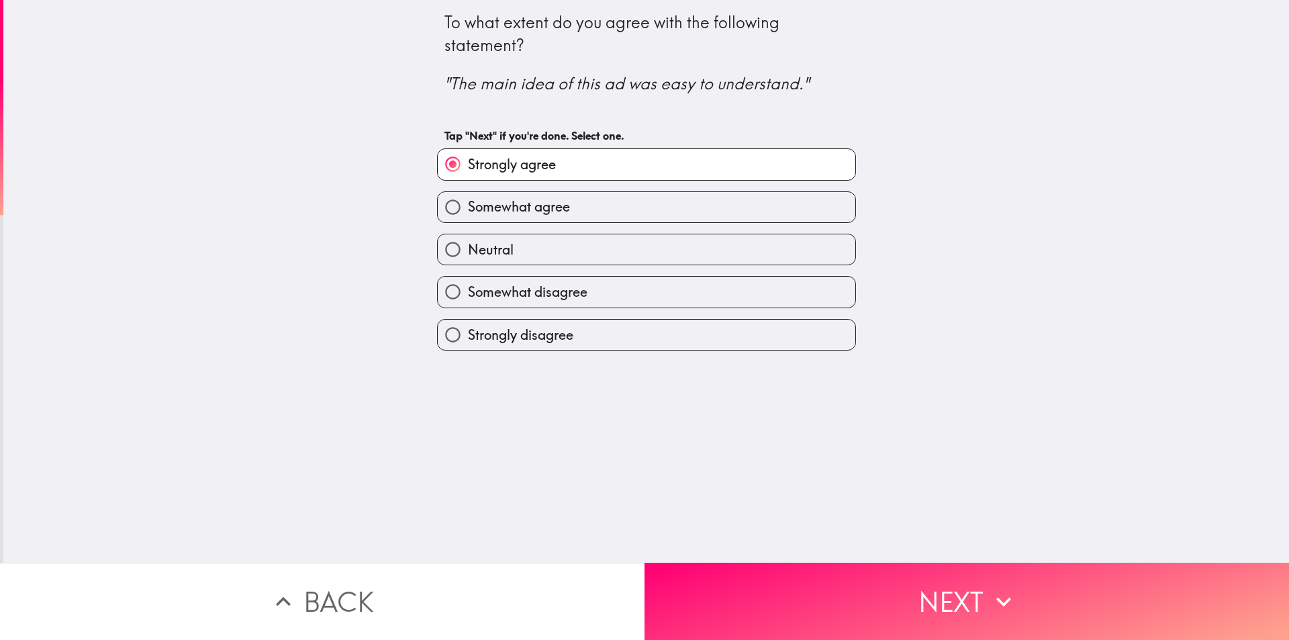
click at [487, 169] on span "Strongly agree" at bounding box center [512, 164] width 88 height 19
click at [468, 169] on input "Strongly agree" at bounding box center [453, 164] width 30 height 30
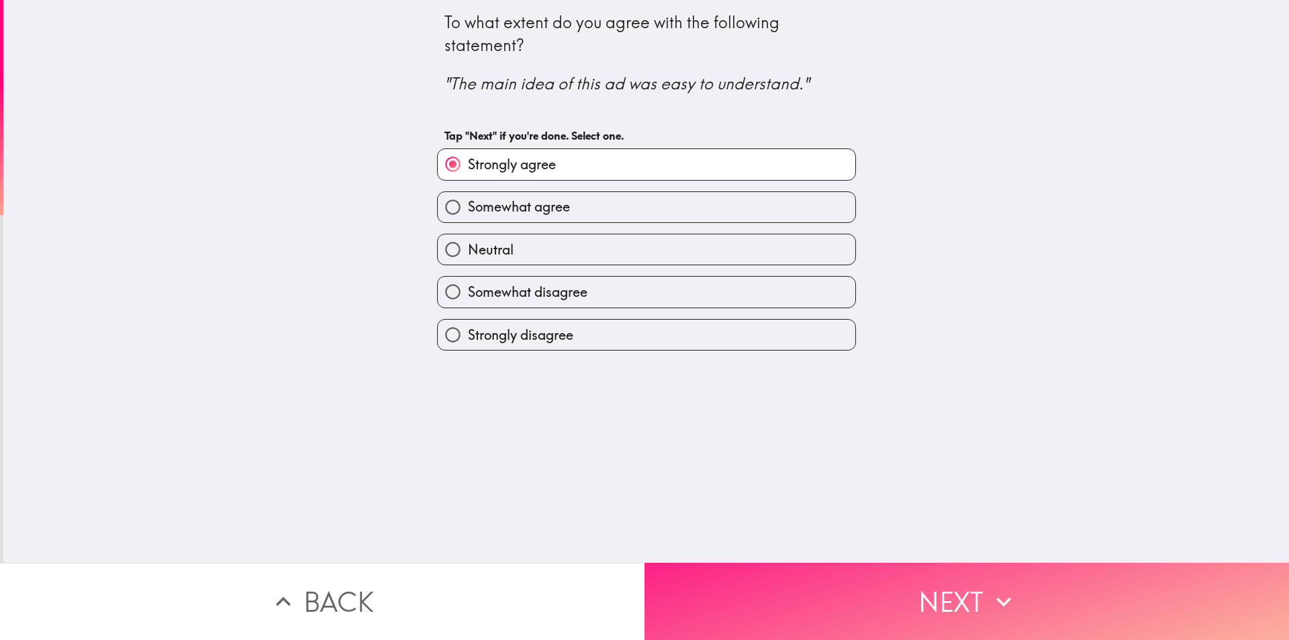
click at [676, 590] on button "Next" at bounding box center [966, 601] width 644 height 77
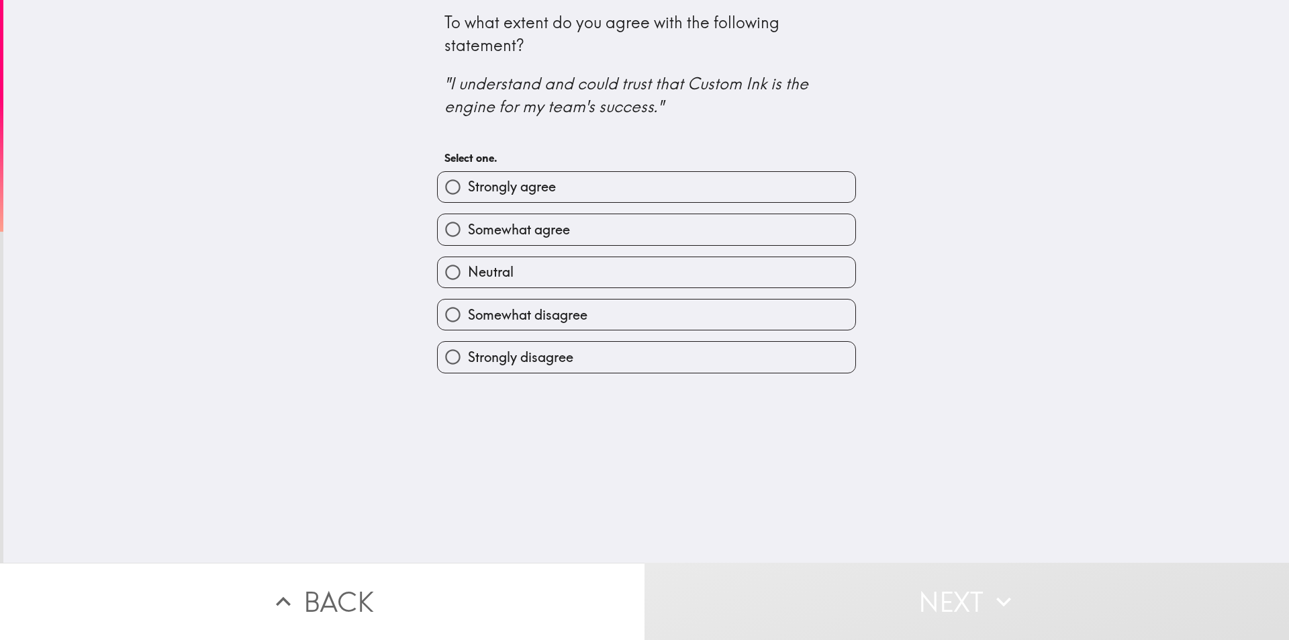
click at [586, 184] on label "Strongly agree" at bounding box center [647, 187] width 418 height 30
click at [468, 184] on input "Strongly agree" at bounding box center [453, 187] width 30 height 30
radio input "true"
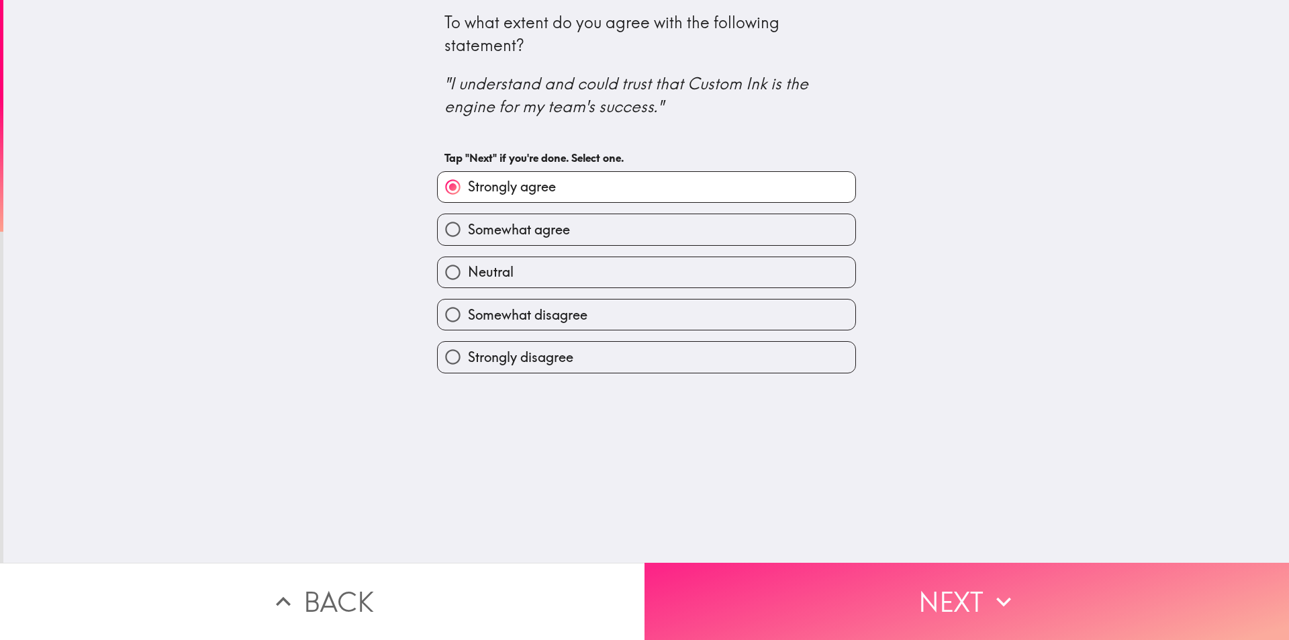
click at [715, 576] on button "Next" at bounding box center [966, 601] width 644 height 77
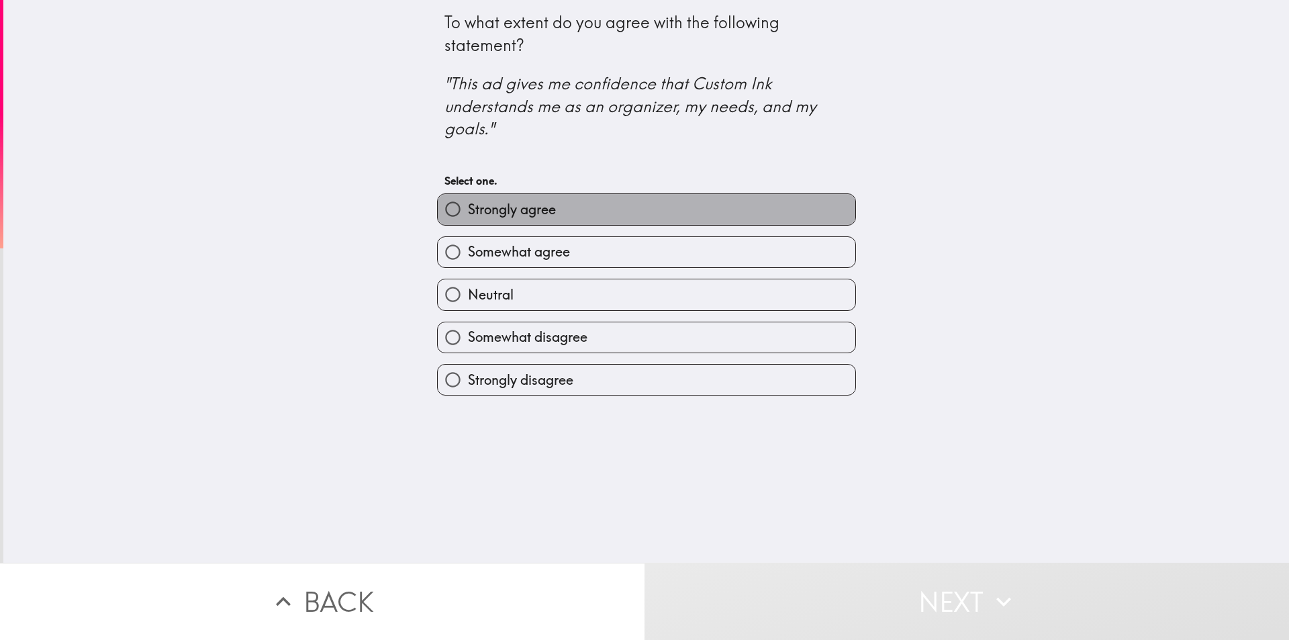
click at [635, 205] on label "Strongly agree" at bounding box center [647, 209] width 418 height 30
click at [468, 205] on input "Strongly agree" at bounding box center [453, 209] width 30 height 30
radio input "true"
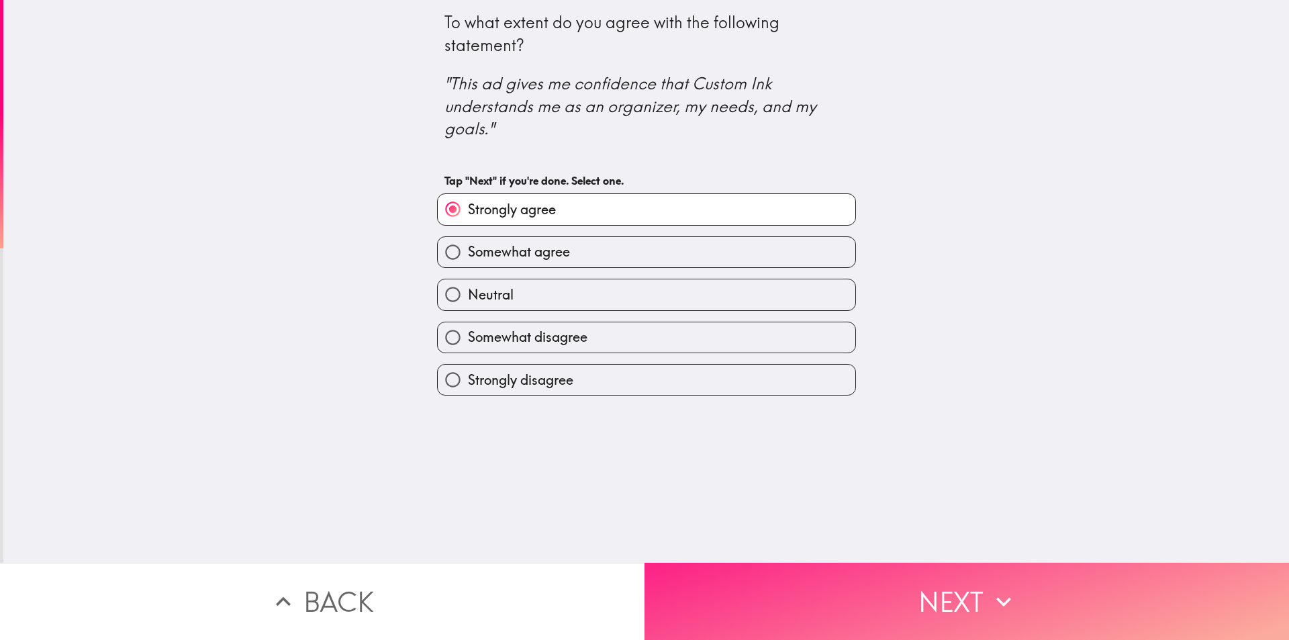
click at [664, 563] on button "Next" at bounding box center [966, 601] width 644 height 77
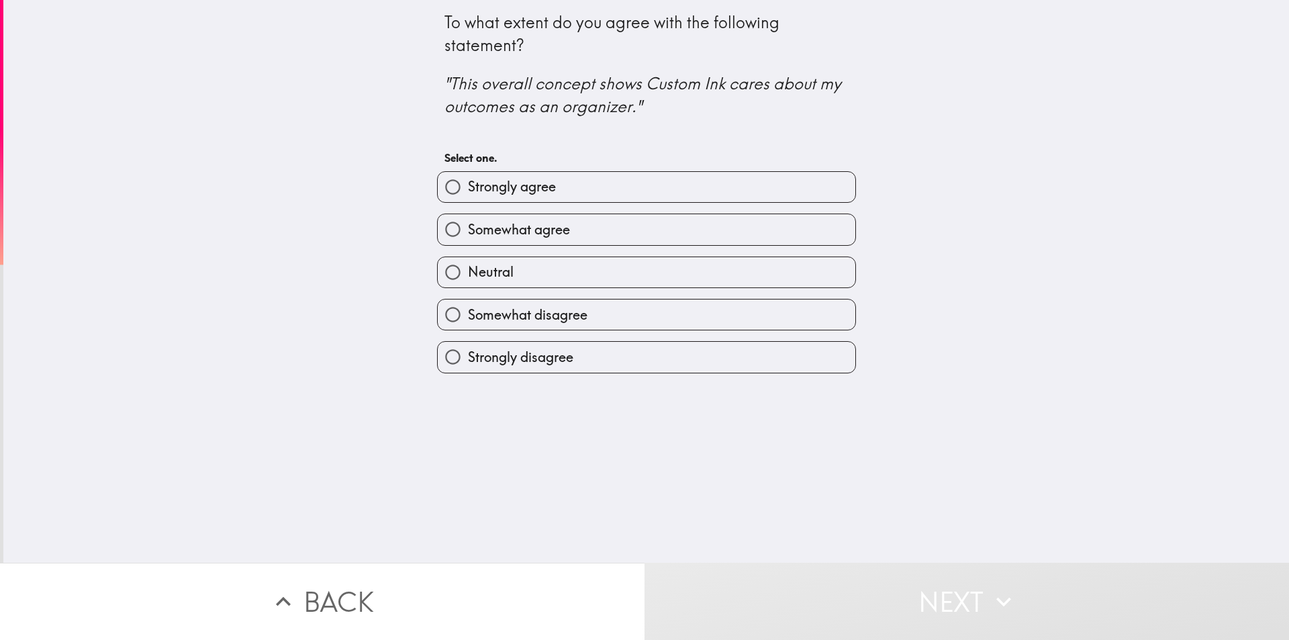
click at [585, 230] on label "Somewhat agree" at bounding box center [647, 229] width 418 height 30
click at [468, 230] on input "Somewhat agree" at bounding box center [453, 229] width 30 height 30
radio input "true"
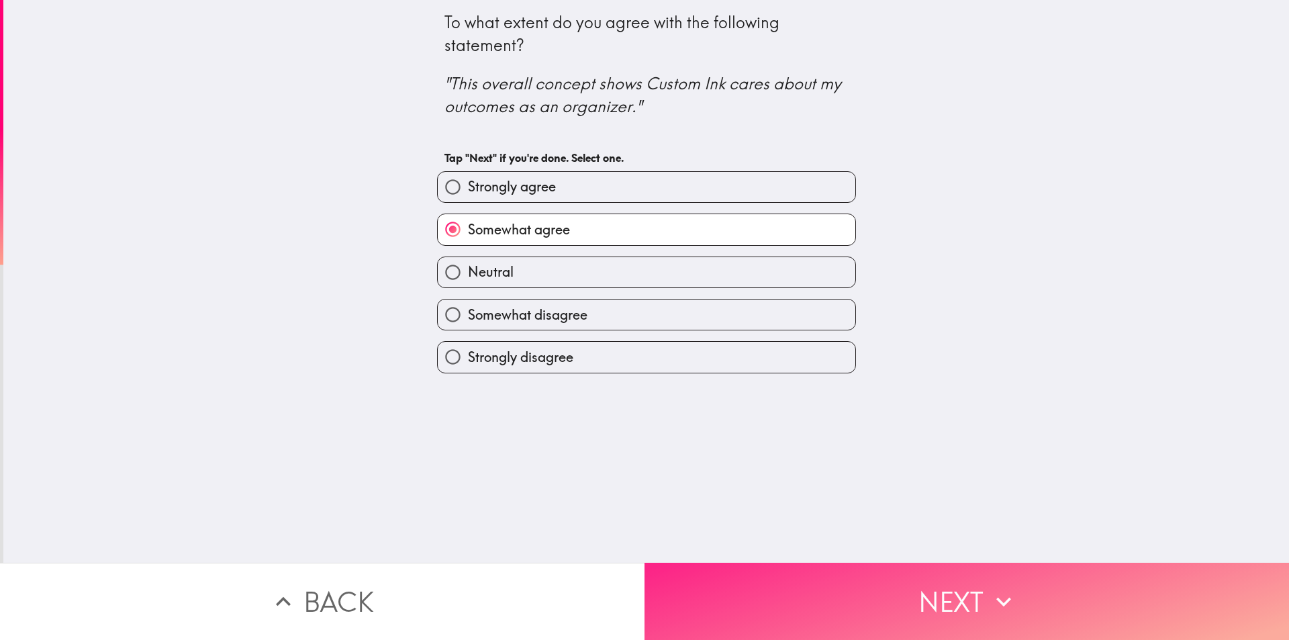
click at [809, 595] on button "Next" at bounding box center [966, 601] width 644 height 77
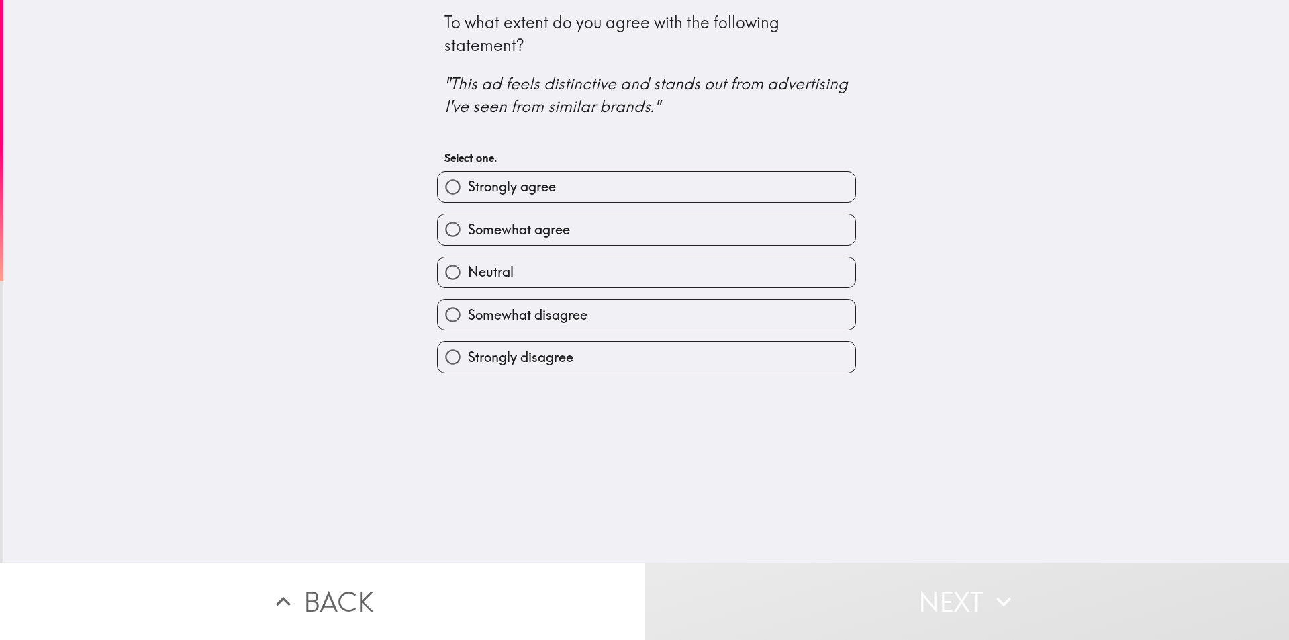
click at [548, 195] on label "Strongly agree" at bounding box center [647, 187] width 418 height 30
click at [468, 195] on input "Strongly agree" at bounding box center [453, 187] width 30 height 30
radio input "true"
click at [548, 195] on label "Strongly agree" at bounding box center [647, 187] width 418 height 30
click at [468, 195] on input "Strongly agree" at bounding box center [453, 187] width 30 height 30
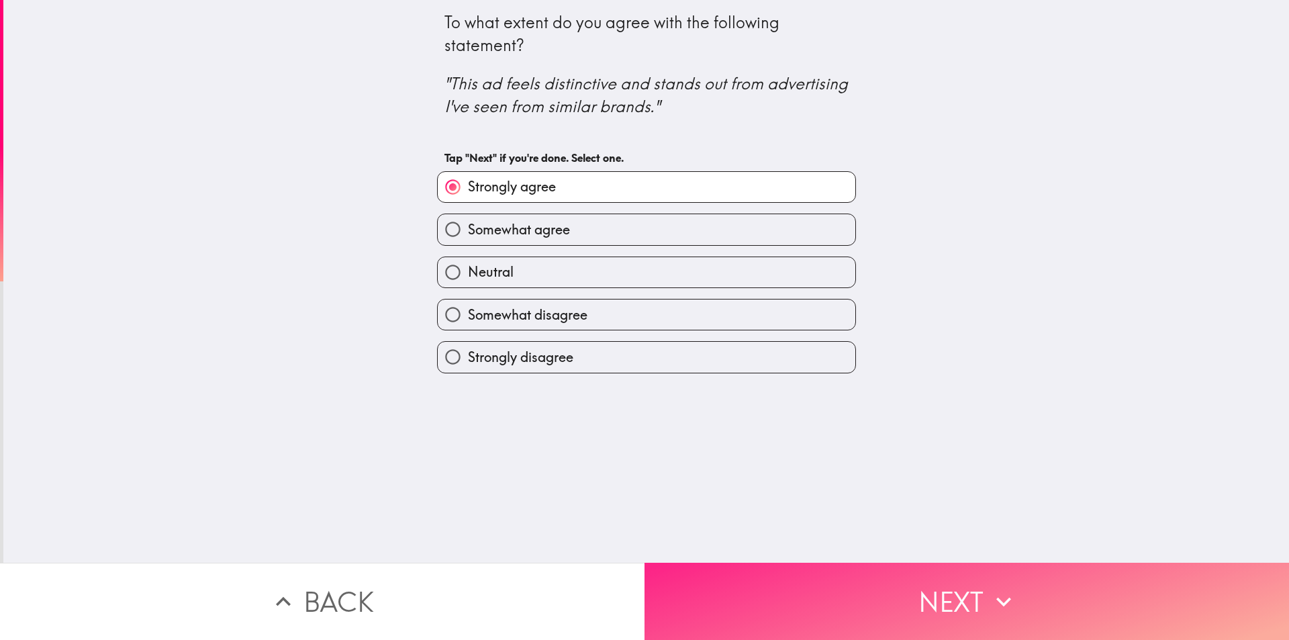
click at [734, 579] on button "Next" at bounding box center [966, 601] width 644 height 77
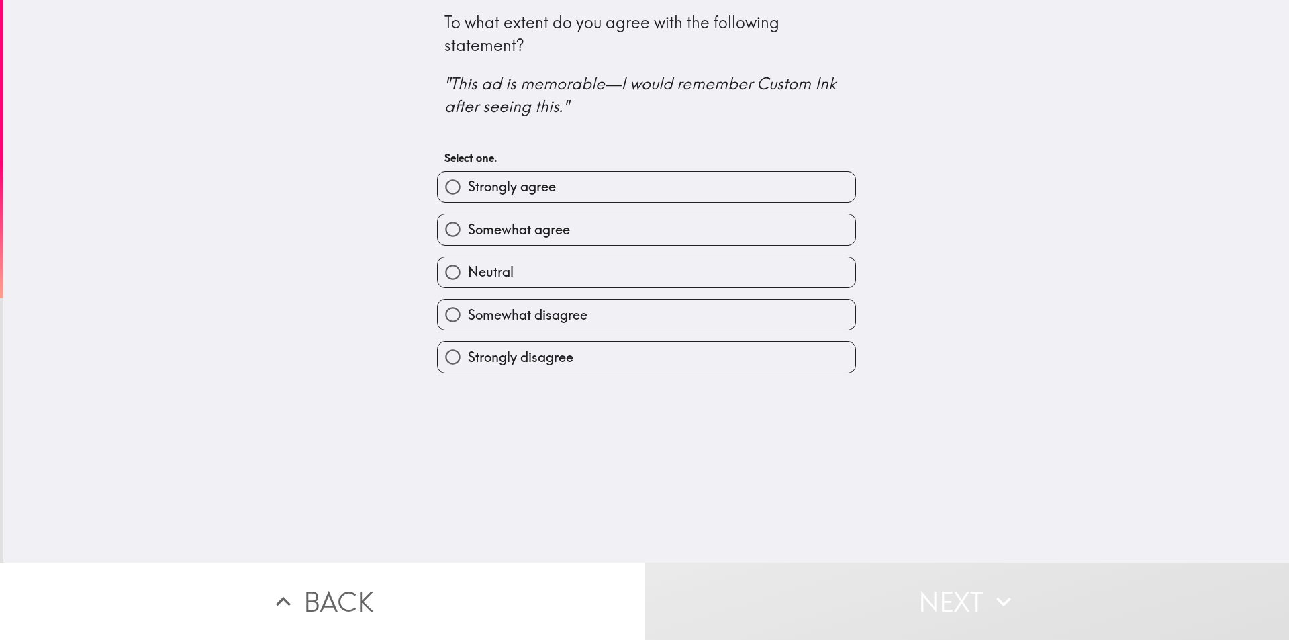
click at [516, 193] on span "Strongly agree" at bounding box center [512, 186] width 88 height 19
click at [468, 193] on input "Strongly agree" at bounding box center [453, 187] width 30 height 30
radio input "true"
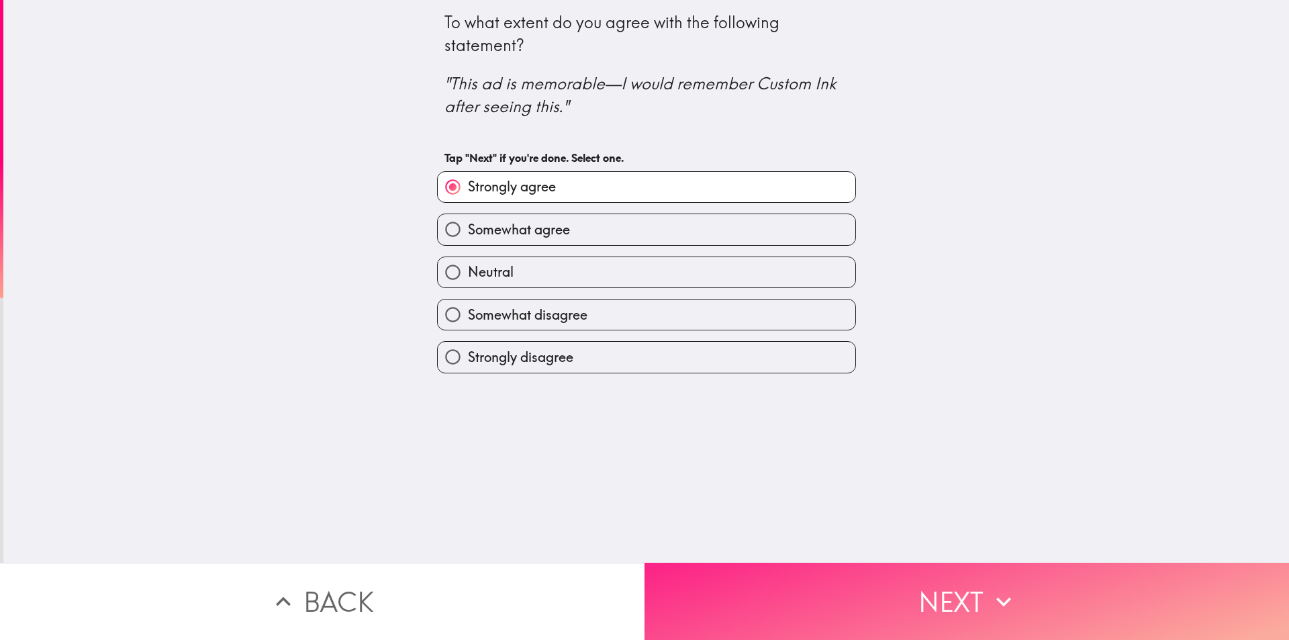
click at [766, 572] on button "Next" at bounding box center [966, 601] width 644 height 77
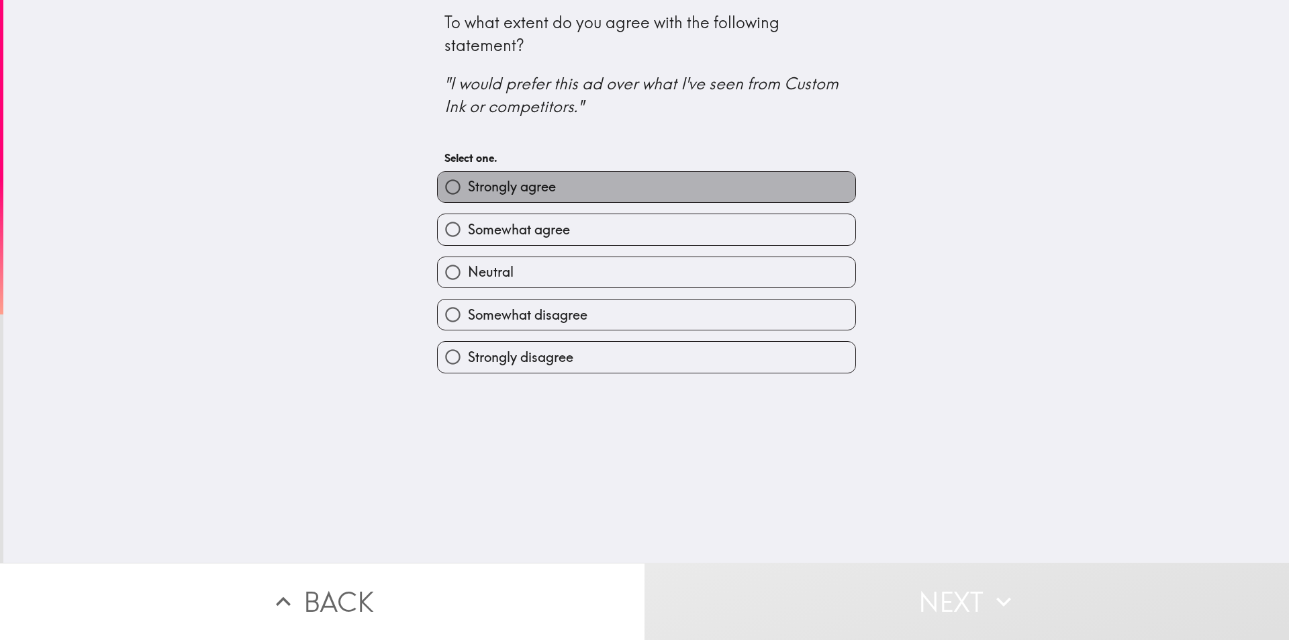
click at [468, 195] on span "Strongly agree" at bounding box center [512, 186] width 88 height 19
click at [459, 195] on input "Strongly agree" at bounding box center [453, 187] width 30 height 30
radio input "true"
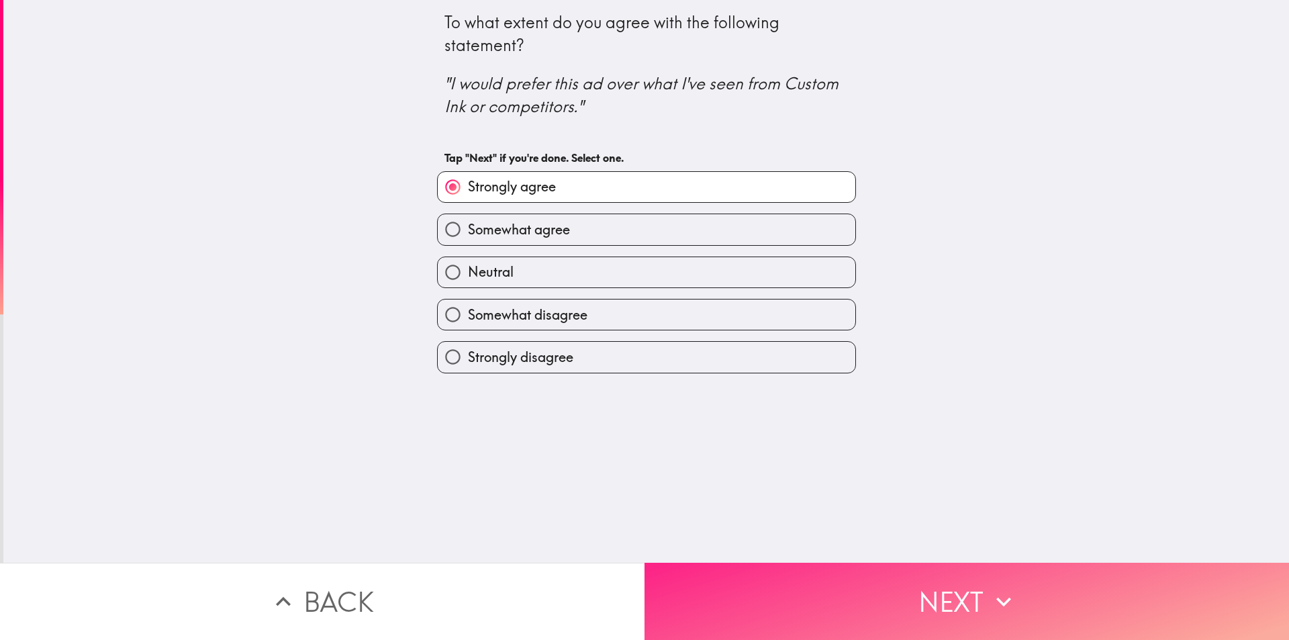
click at [663, 584] on button "Next" at bounding box center [966, 601] width 644 height 77
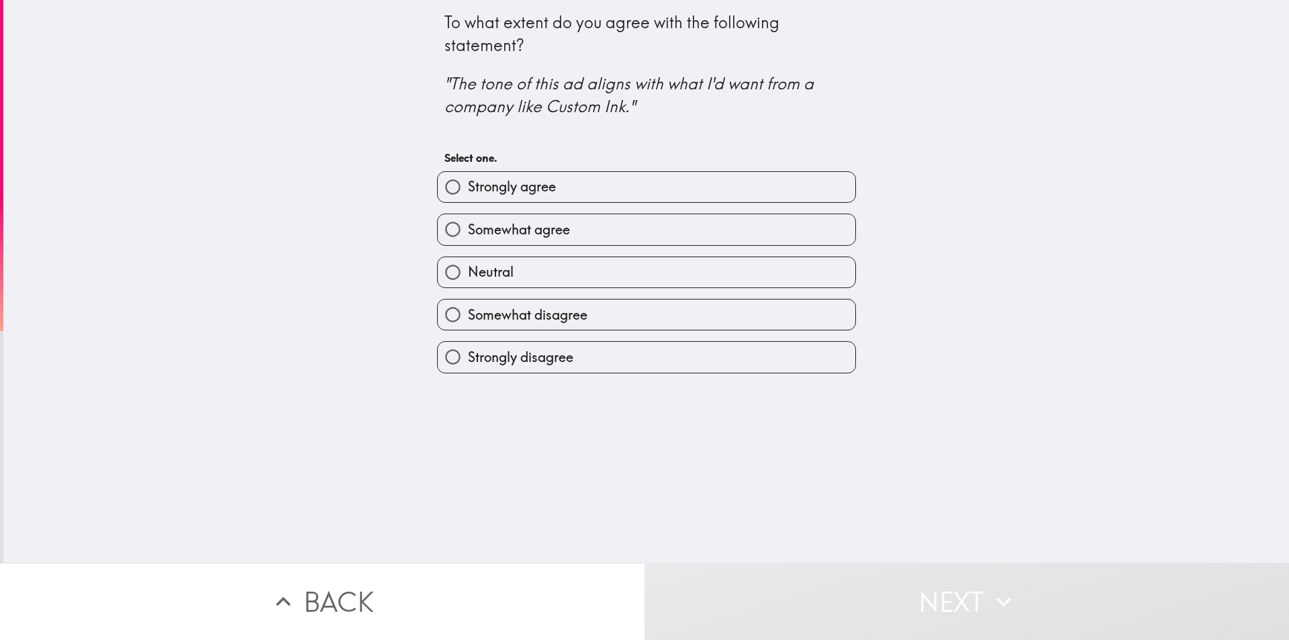
click at [487, 187] on span "Strongly agree" at bounding box center [512, 186] width 88 height 19
click at [468, 187] on input "Strongly agree" at bounding box center [453, 187] width 30 height 30
radio input "true"
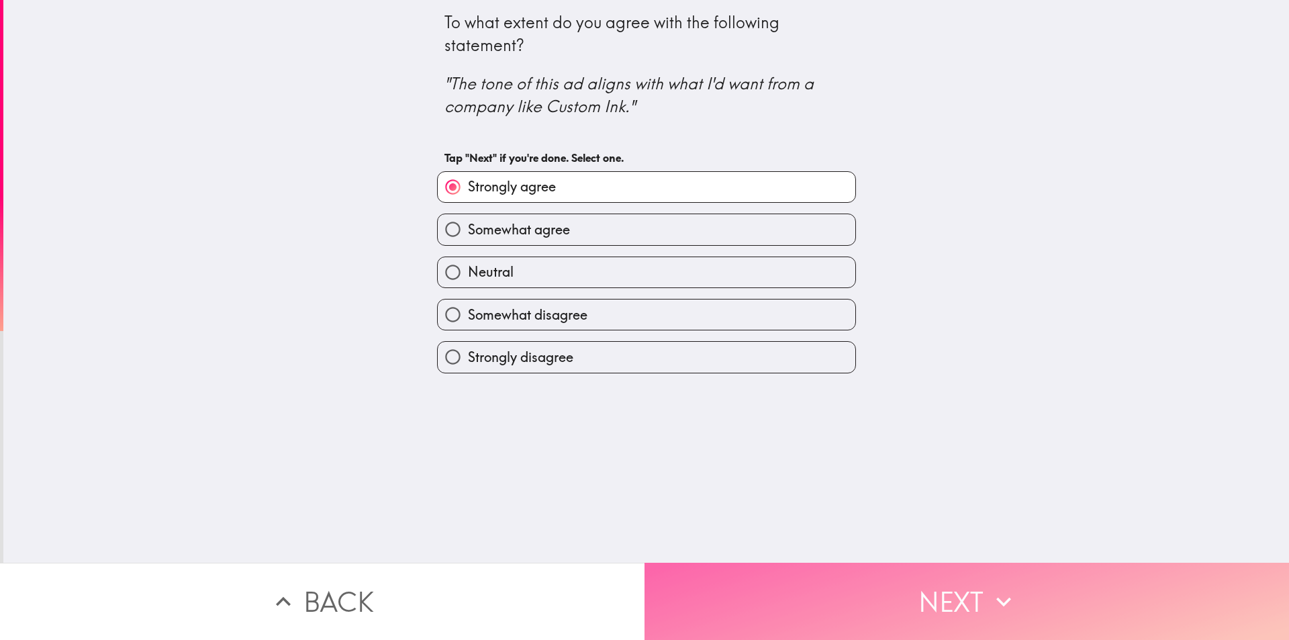
click at [689, 606] on button "Next" at bounding box center [966, 601] width 644 height 77
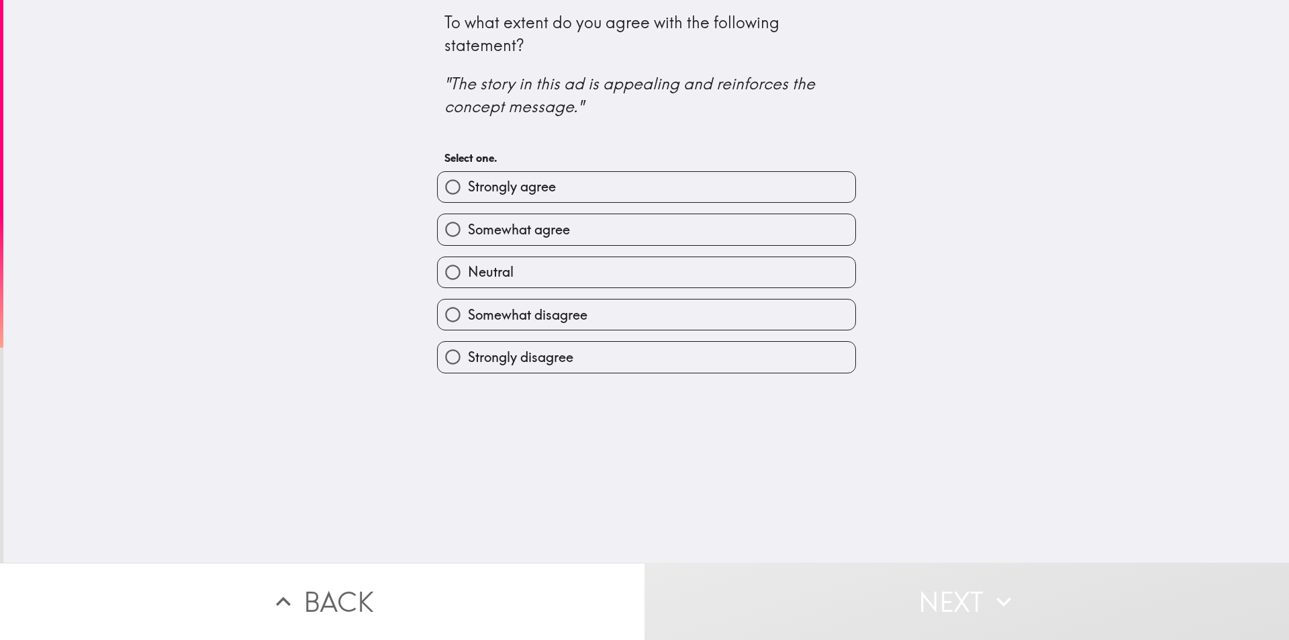
click at [491, 189] on span "Strongly agree" at bounding box center [512, 186] width 88 height 19
click at [468, 189] on input "Strongly agree" at bounding box center [453, 187] width 30 height 30
radio input "true"
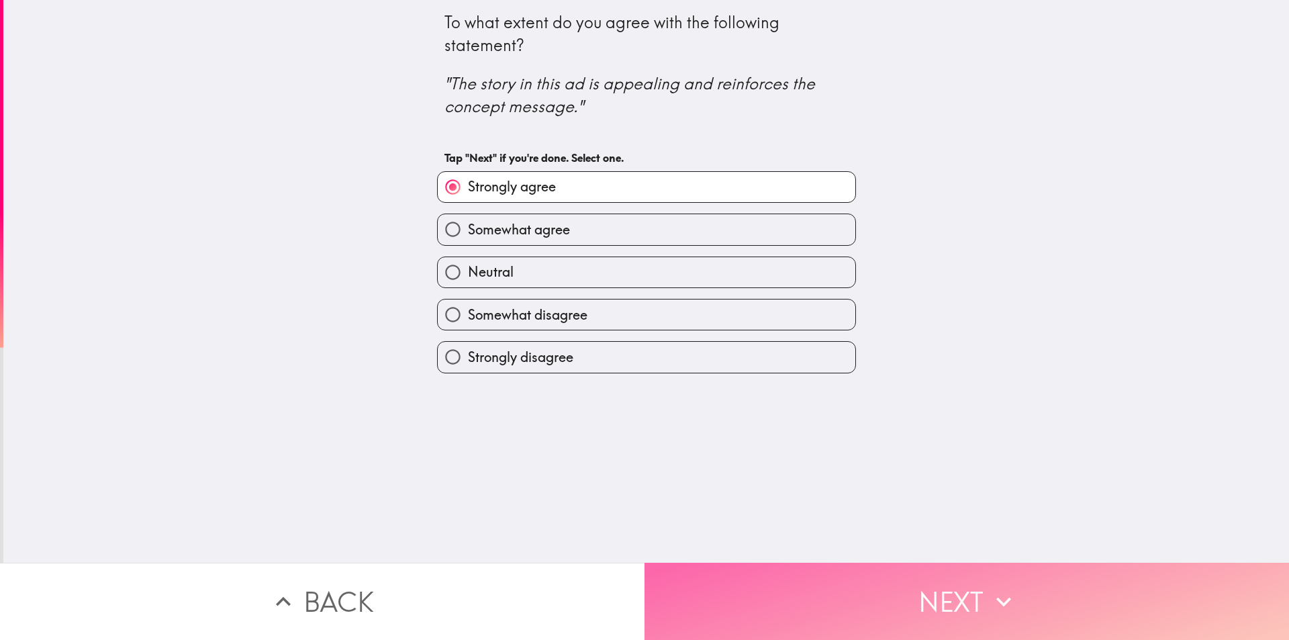
click at [710, 589] on button "Next" at bounding box center [966, 601] width 644 height 77
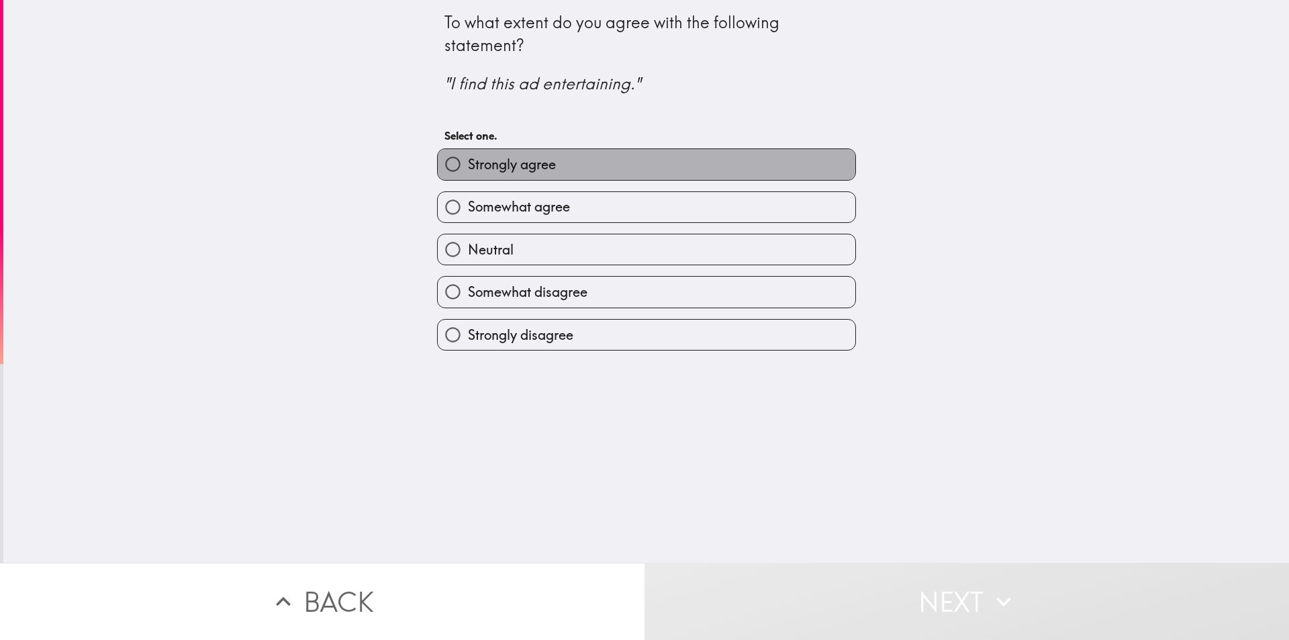
click at [494, 163] on span "Strongly agree" at bounding box center [512, 164] width 88 height 19
click at [468, 163] on input "Strongly agree" at bounding box center [453, 164] width 30 height 30
radio input "true"
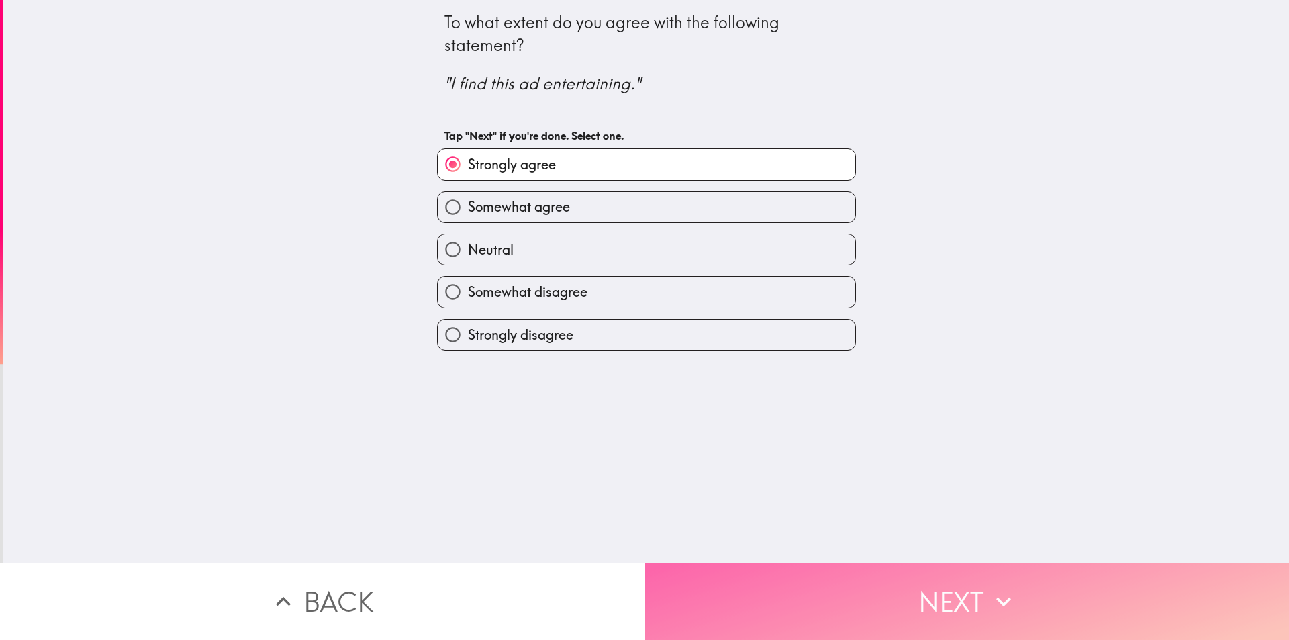
click at [706, 583] on button "Next" at bounding box center [966, 601] width 644 height 77
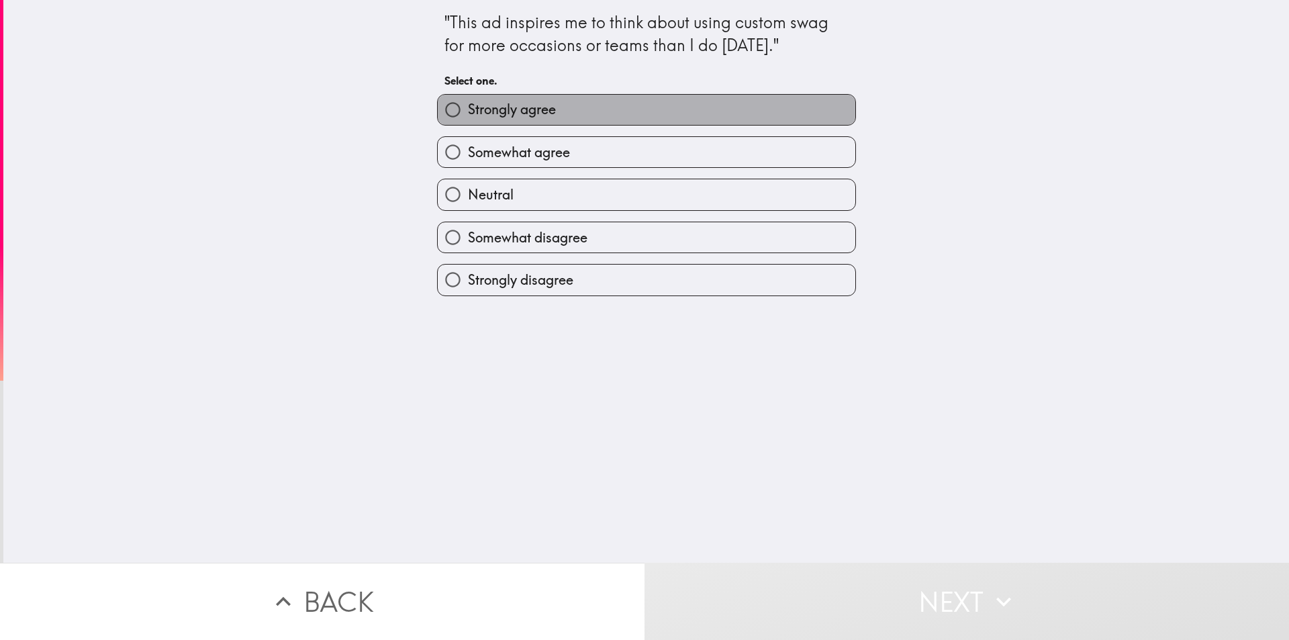
click at [571, 102] on label "Strongly agree" at bounding box center [647, 110] width 418 height 30
click at [468, 102] on input "Strongly agree" at bounding box center [453, 110] width 30 height 30
radio input "true"
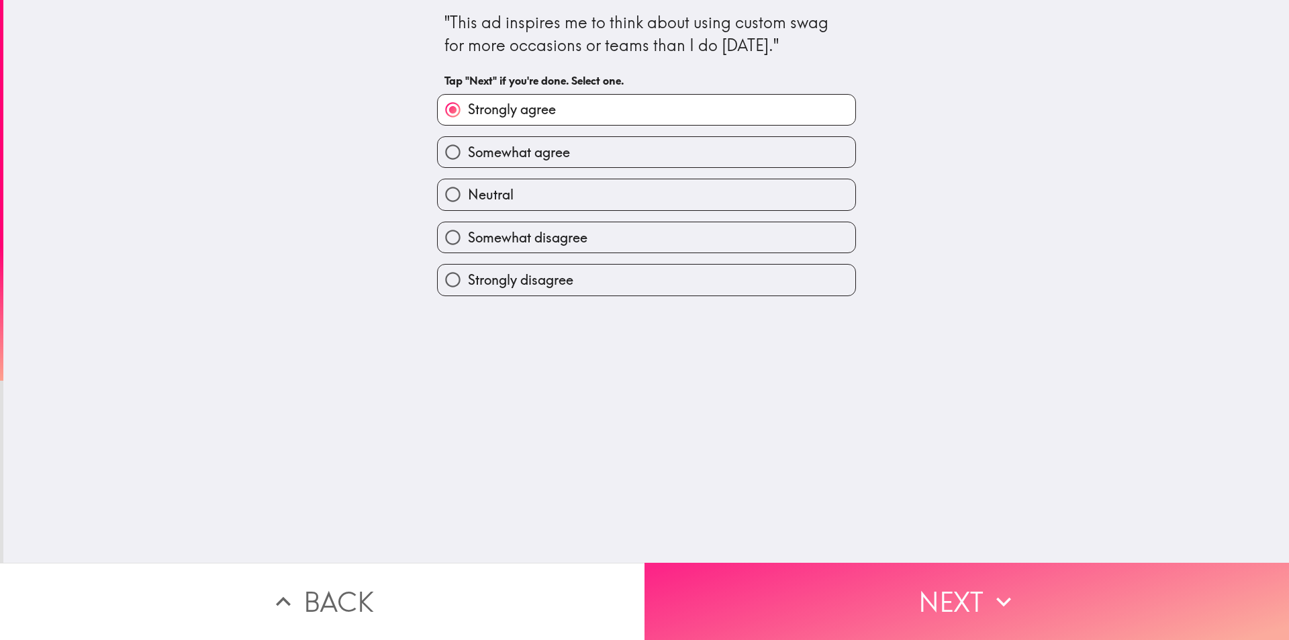
click at [683, 569] on button "Next" at bounding box center [966, 601] width 644 height 77
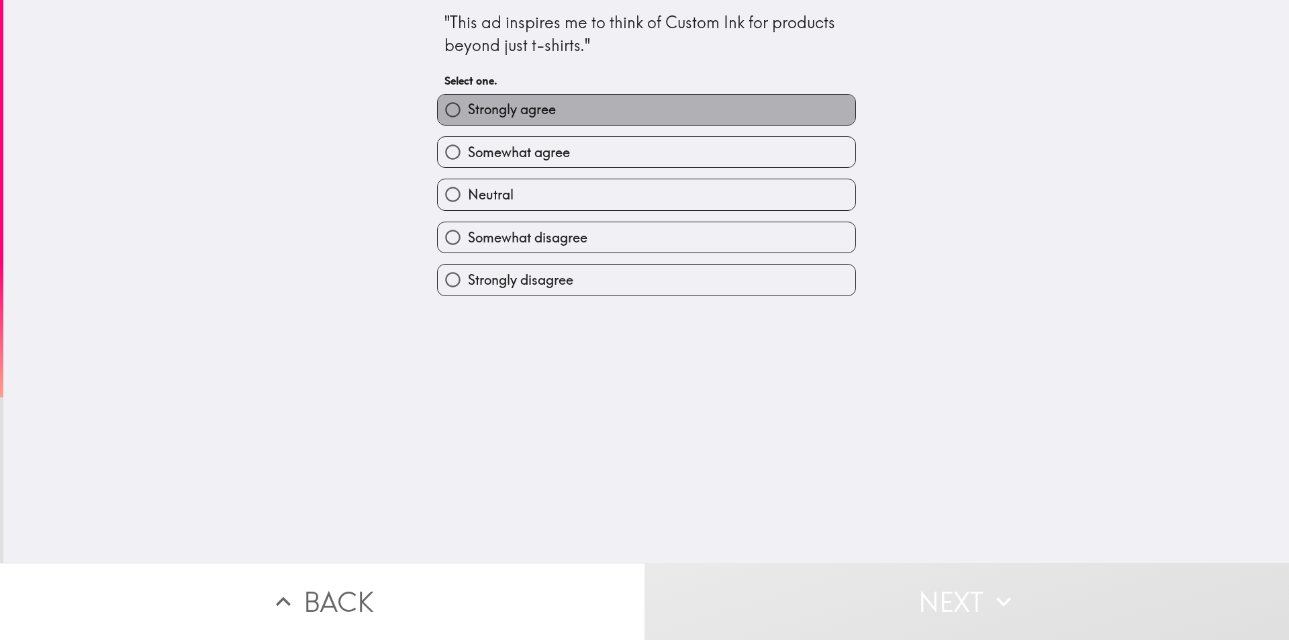
click at [540, 106] on span "Strongly agree" at bounding box center [512, 109] width 88 height 19
click at [468, 106] on input "Strongly agree" at bounding box center [453, 110] width 30 height 30
radio input "true"
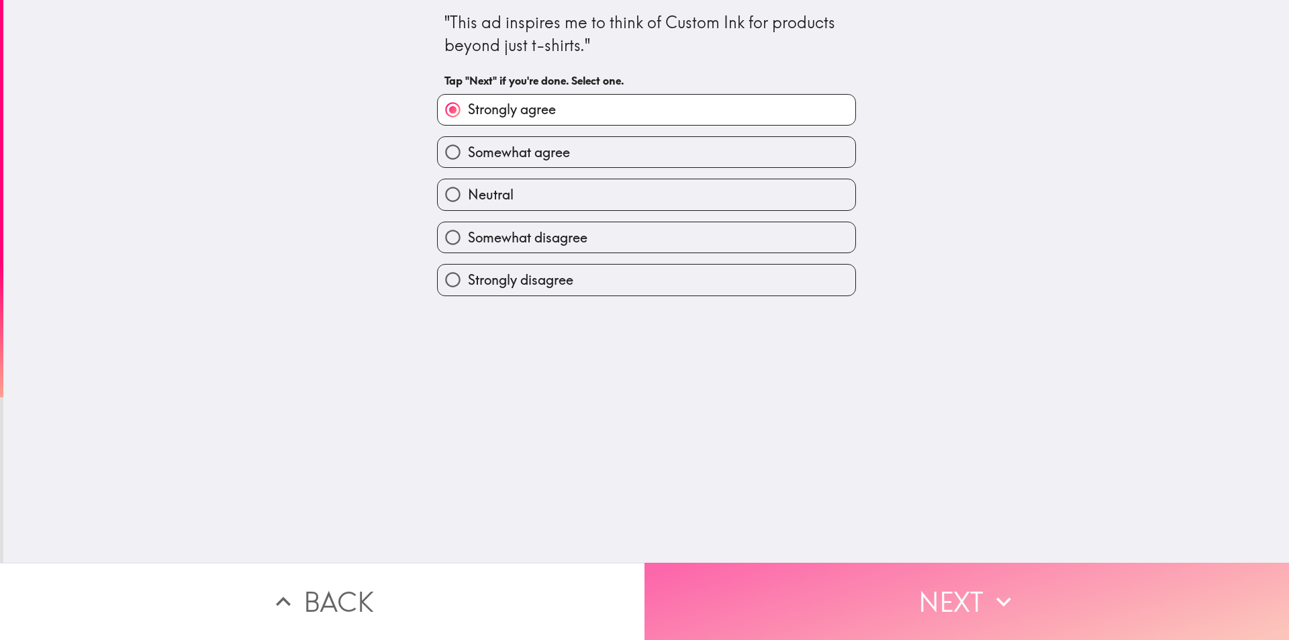
click at [763, 592] on button "Next" at bounding box center [966, 601] width 644 height 77
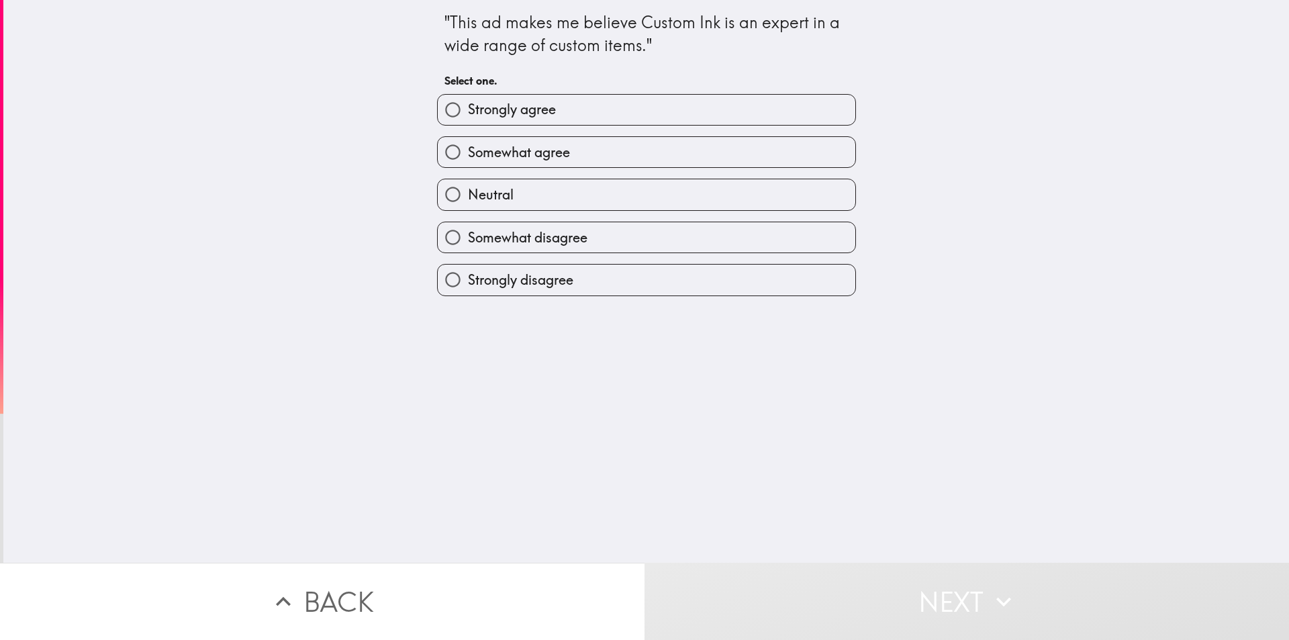
click at [579, 148] on label "Somewhat agree" at bounding box center [647, 152] width 418 height 30
click at [468, 148] on input "Somewhat agree" at bounding box center [453, 152] width 30 height 30
radio input "true"
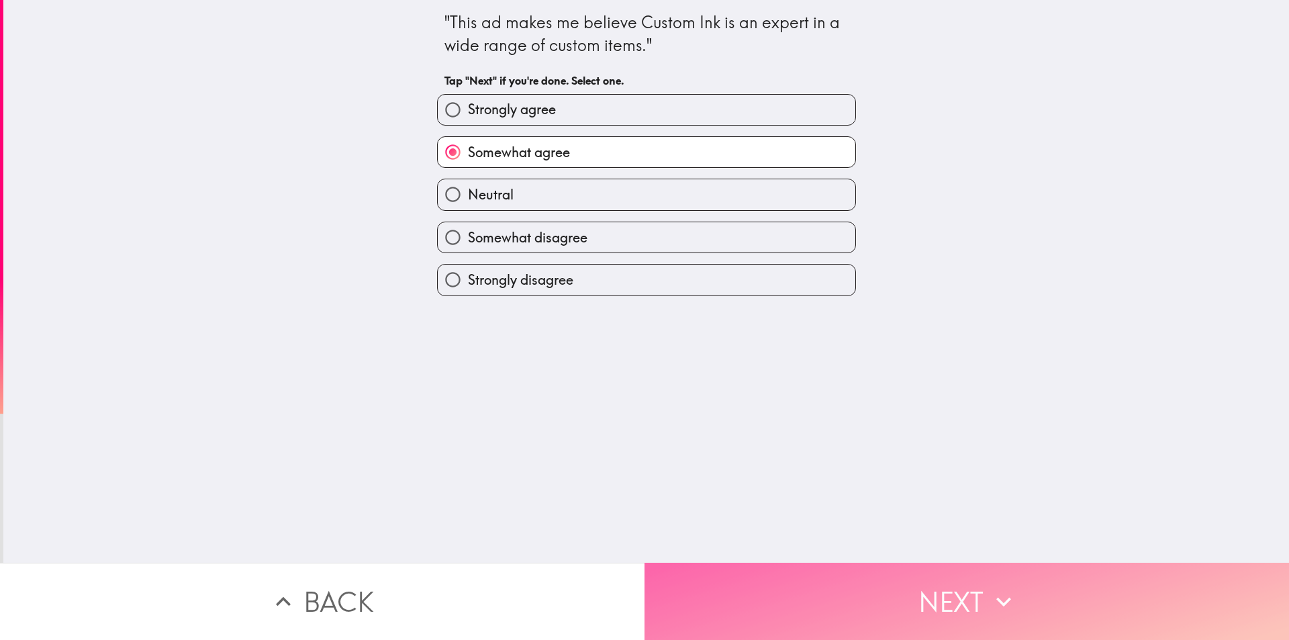
click at [679, 572] on button "Next" at bounding box center [966, 601] width 644 height 77
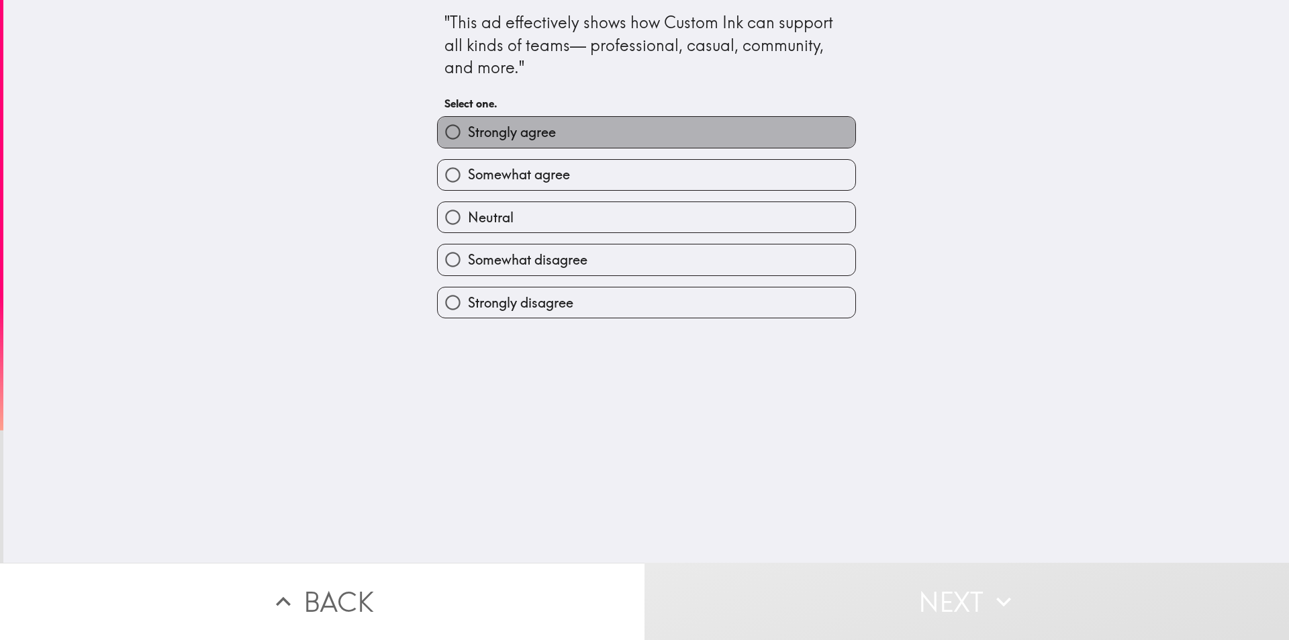
click at [493, 123] on span "Strongly agree" at bounding box center [512, 132] width 88 height 19
click at [468, 123] on input "Strongly agree" at bounding box center [453, 132] width 30 height 30
radio input "true"
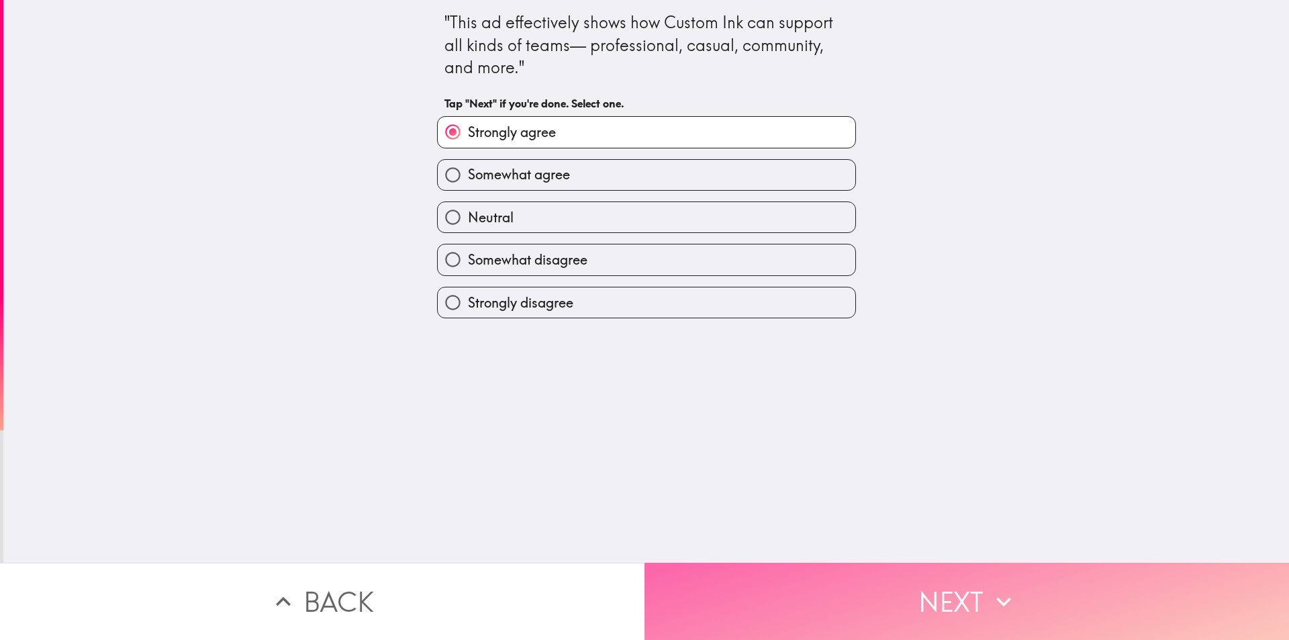
click at [664, 595] on button "Next" at bounding box center [966, 601] width 644 height 77
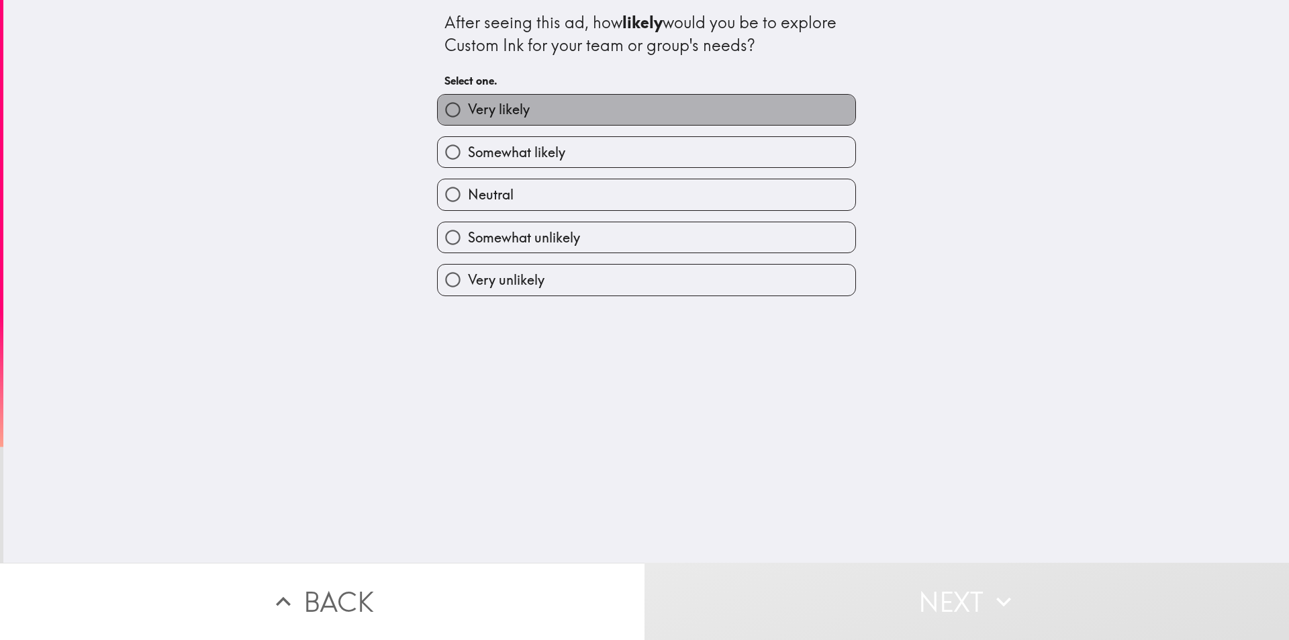
click at [530, 108] on label "Very likely" at bounding box center [647, 110] width 418 height 30
click at [468, 108] on input "Very likely" at bounding box center [453, 110] width 30 height 30
radio input "true"
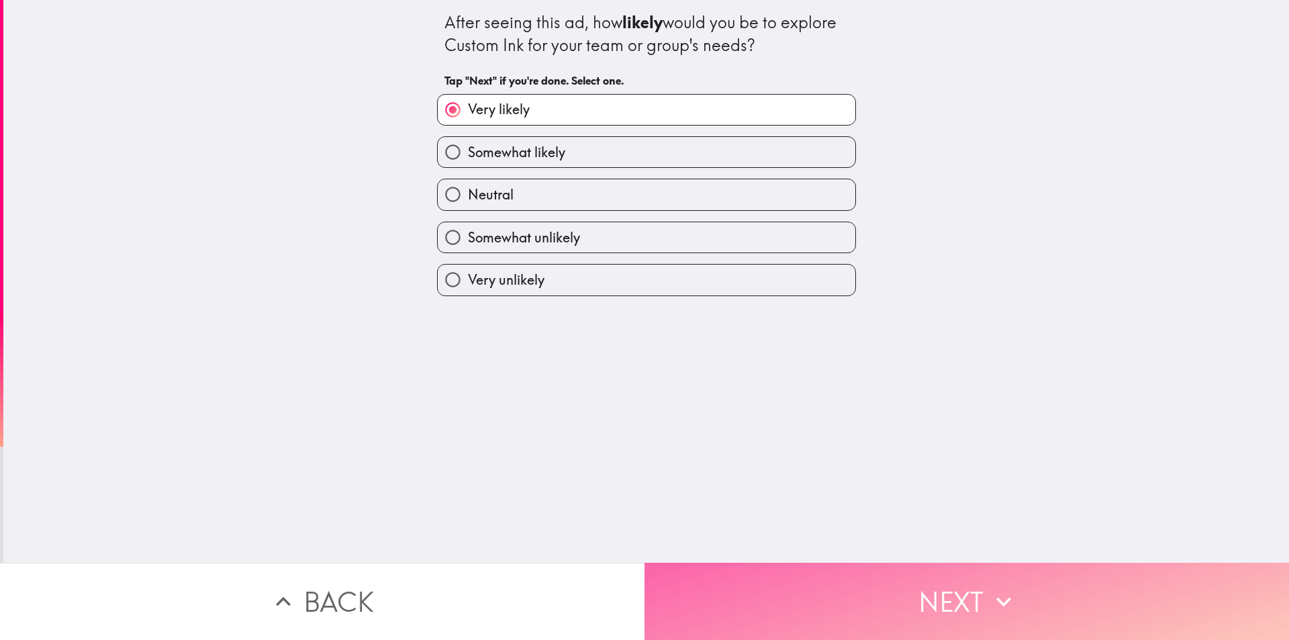
click at [732, 580] on button "Next" at bounding box center [966, 601] width 644 height 77
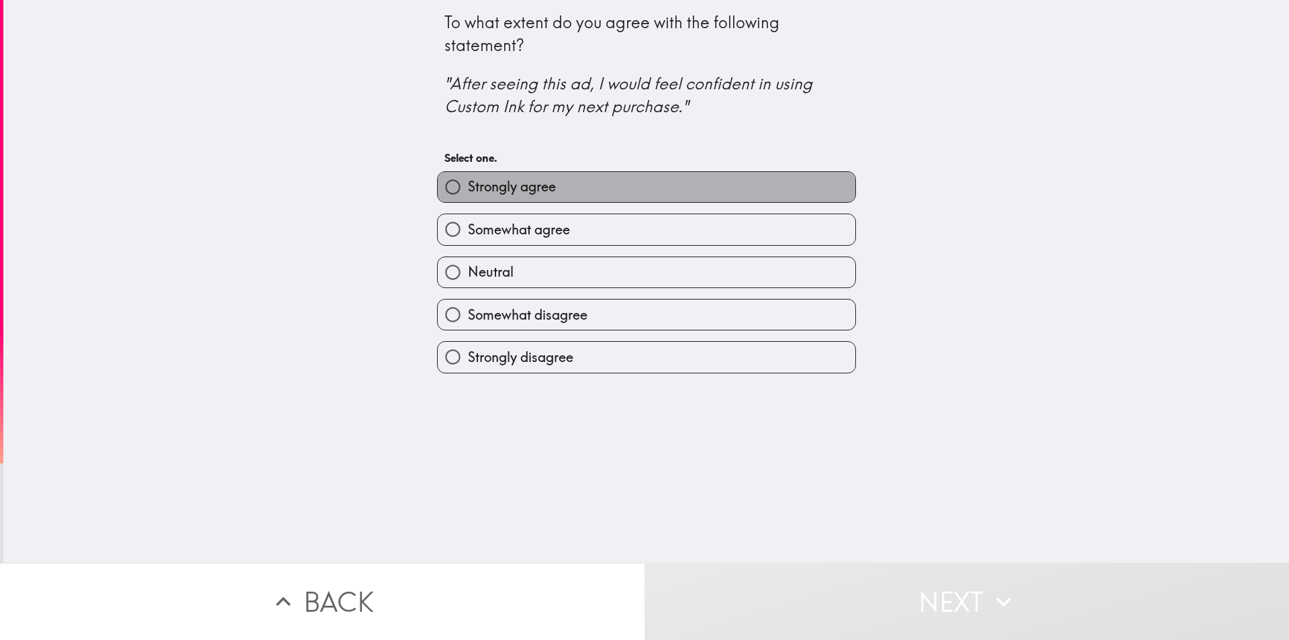
click at [525, 187] on span "Strongly agree" at bounding box center [512, 186] width 88 height 19
click at [468, 187] on input "Strongly agree" at bounding box center [453, 187] width 30 height 30
radio input "true"
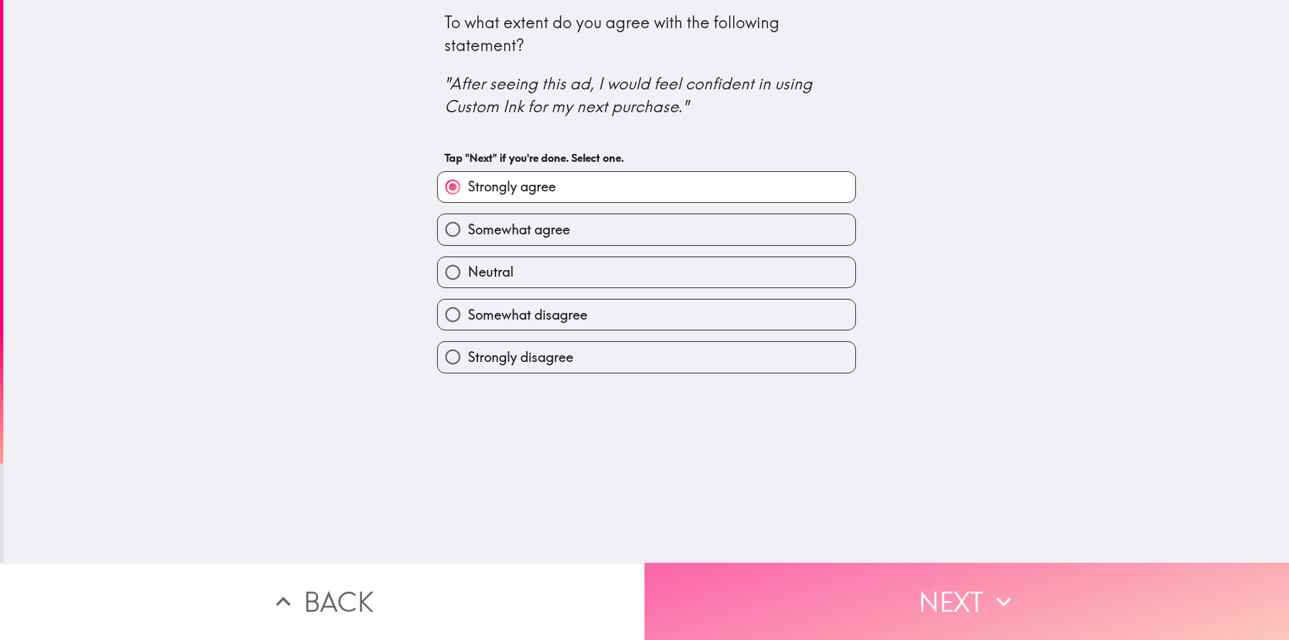
click at [670, 595] on button "Next" at bounding box center [966, 601] width 644 height 77
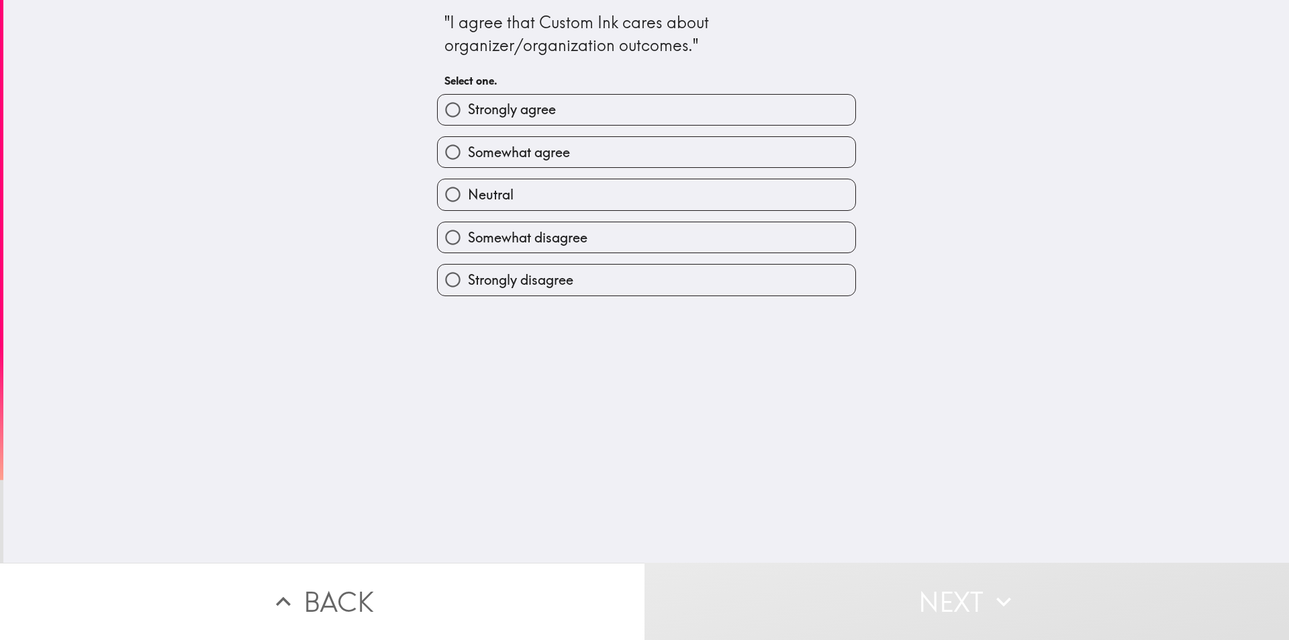
click at [515, 108] on span "Strongly agree" at bounding box center [512, 109] width 88 height 19
click at [468, 108] on input "Strongly agree" at bounding box center [453, 110] width 30 height 30
radio input "true"
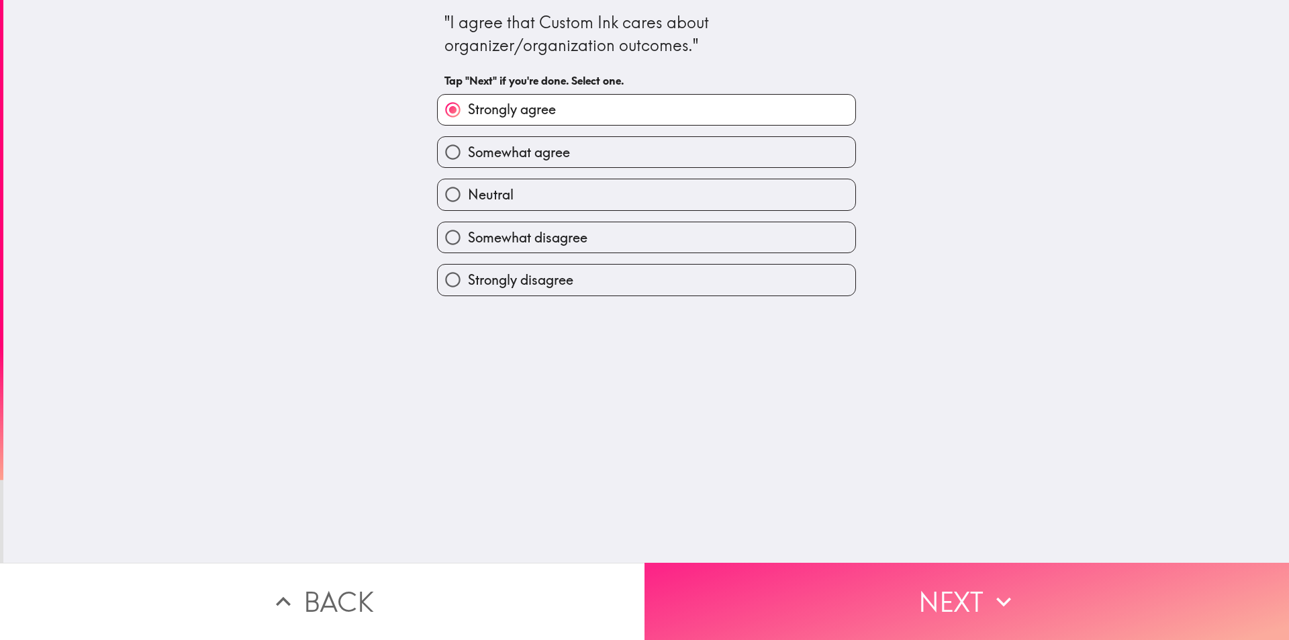
click at [683, 580] on button "Next" at bounding box center [966, 601] width 644 height 77
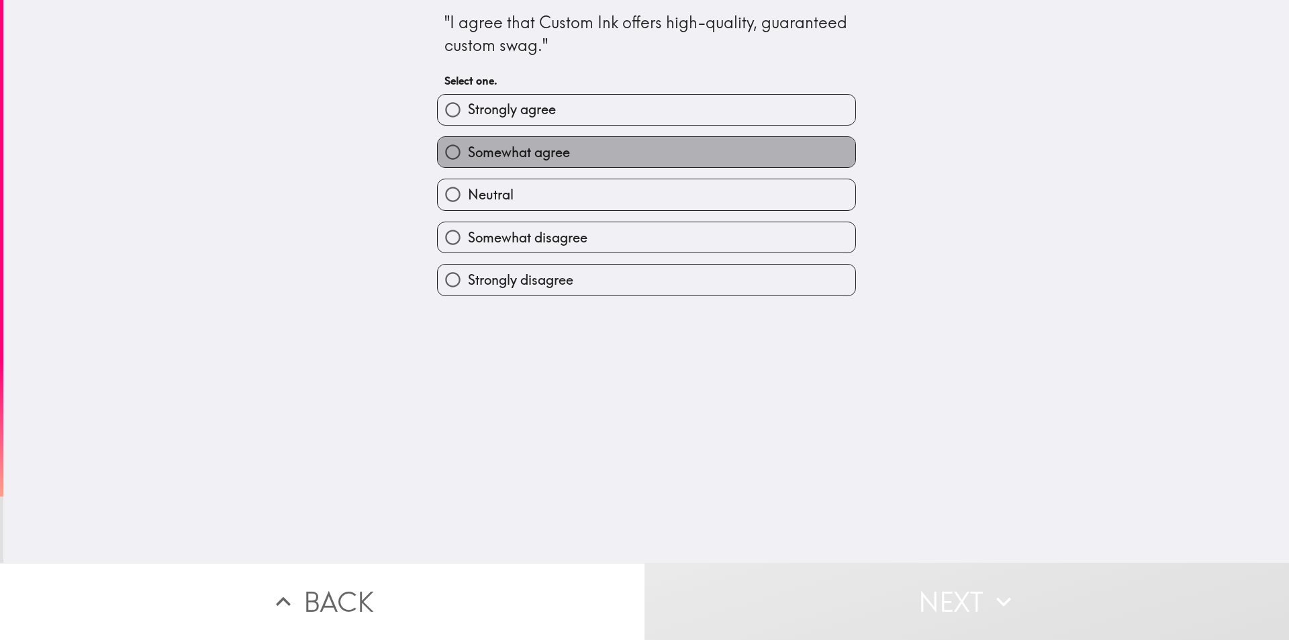
click at [484, 152] on span "Somewhat agree" at bounding box center [519, 152] width 102 height 19
click at [468, 152] on input "Somewhat agree" at bounding box center [453, 152] width 30 height 30
radio input "true"
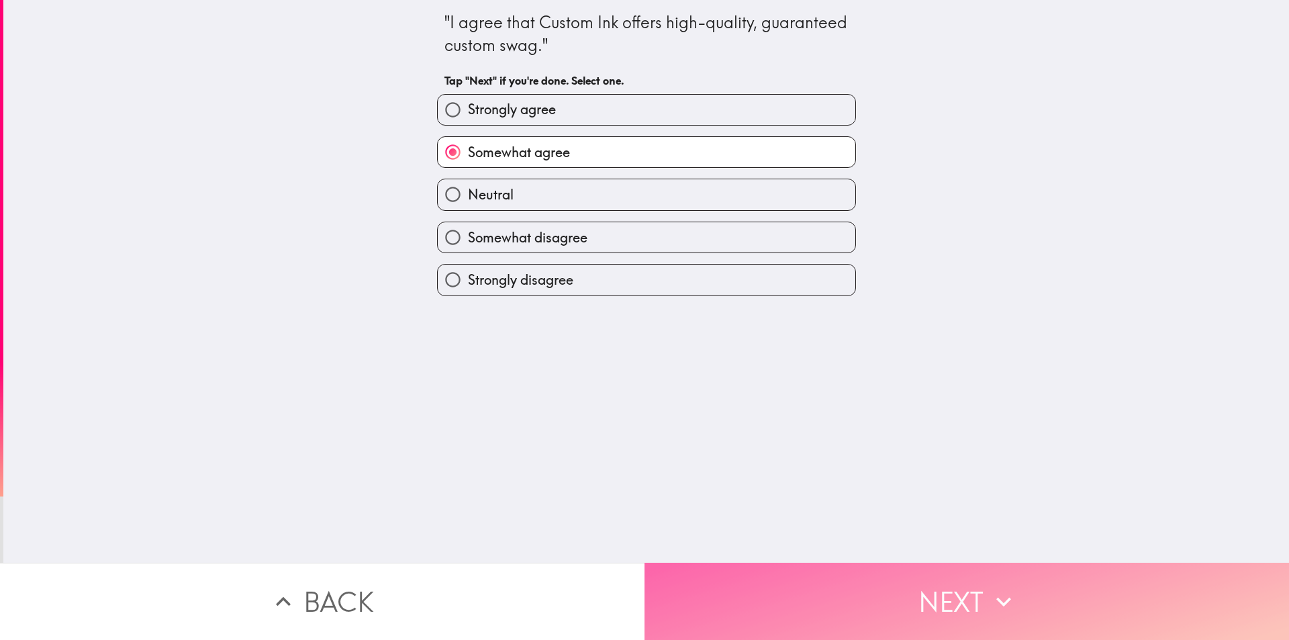
click at [742, 592] on button "Next" at bounding box center [966, 601] width 644 height 77
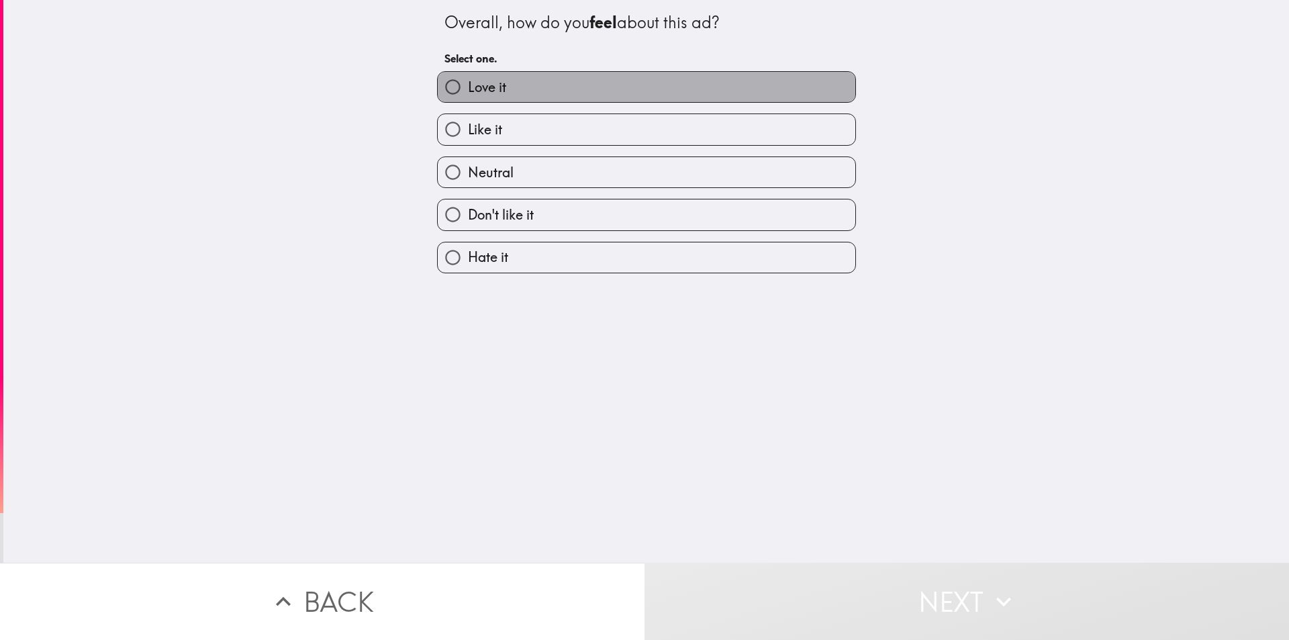
click at [523, 88] on label "Love it" at bounding box center [647, 87] width 418 height 30
click at [468, 88] on input "Love it" at bounding box center [453, 87] width 30 height 30
radio input "true"
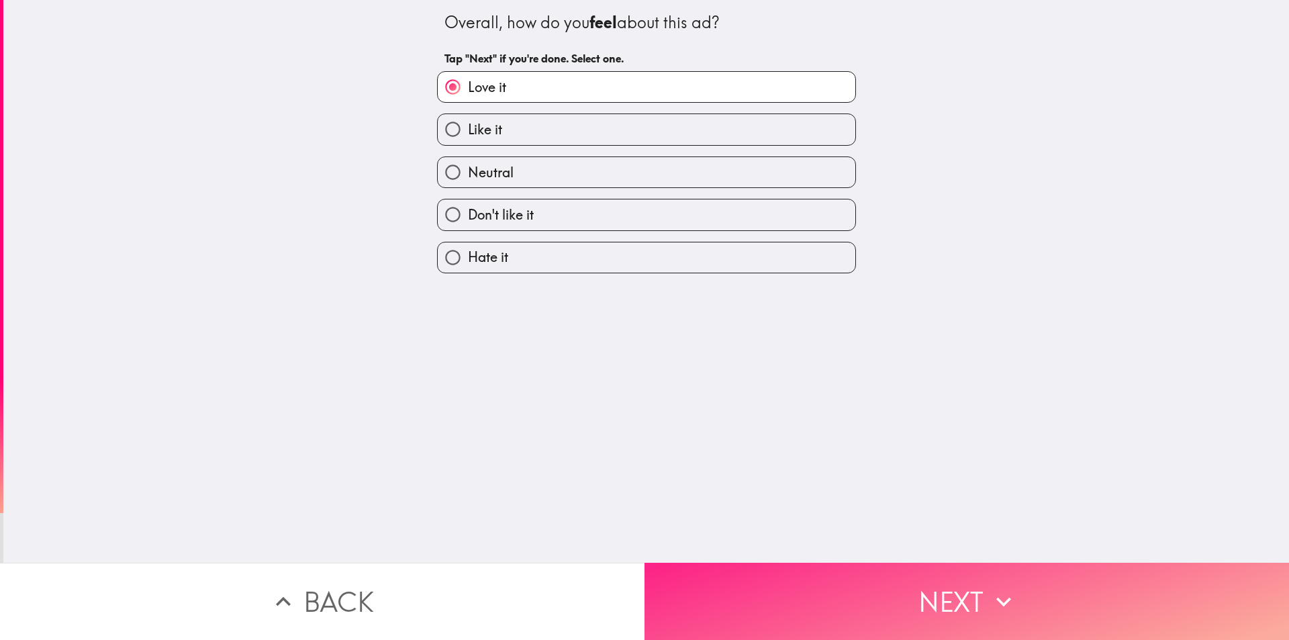
click at [717, 599] on button "Next" at bounding box center [966, 601] width 644 height 77
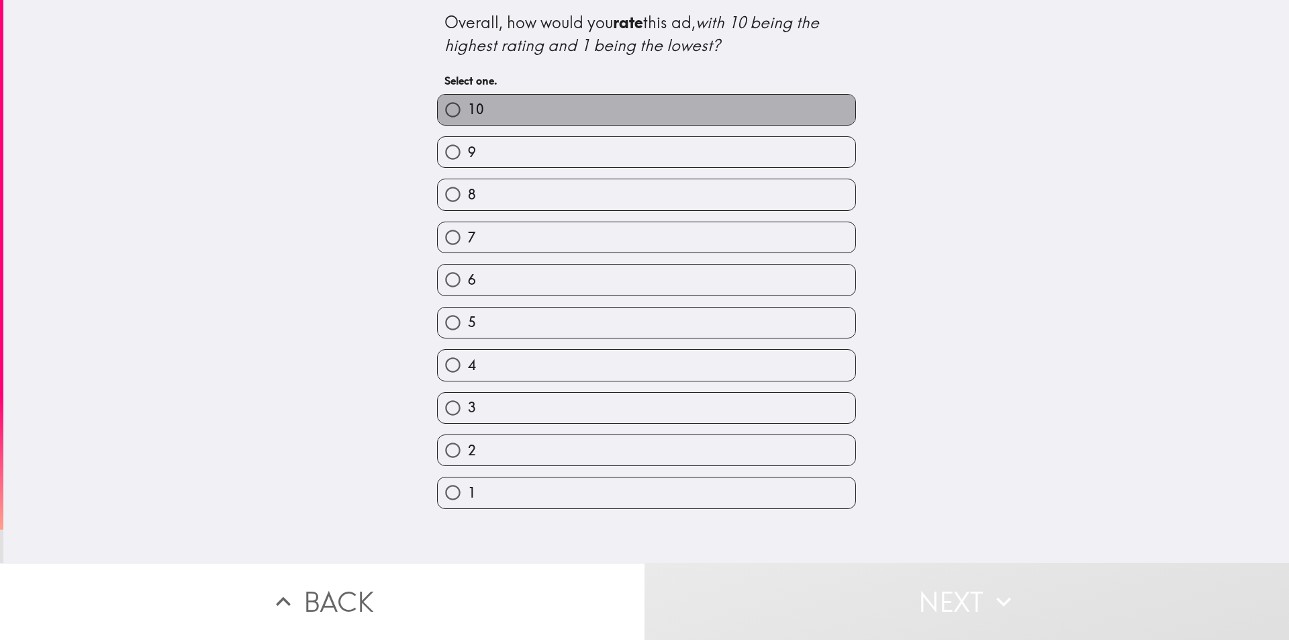
click at [595, 116] on label "10" at bounding box center [647, 110] width 418 height 30
click at [468, 116] on input "10" at bounding box center [453, 110] width 30 height 30
radio input "true"
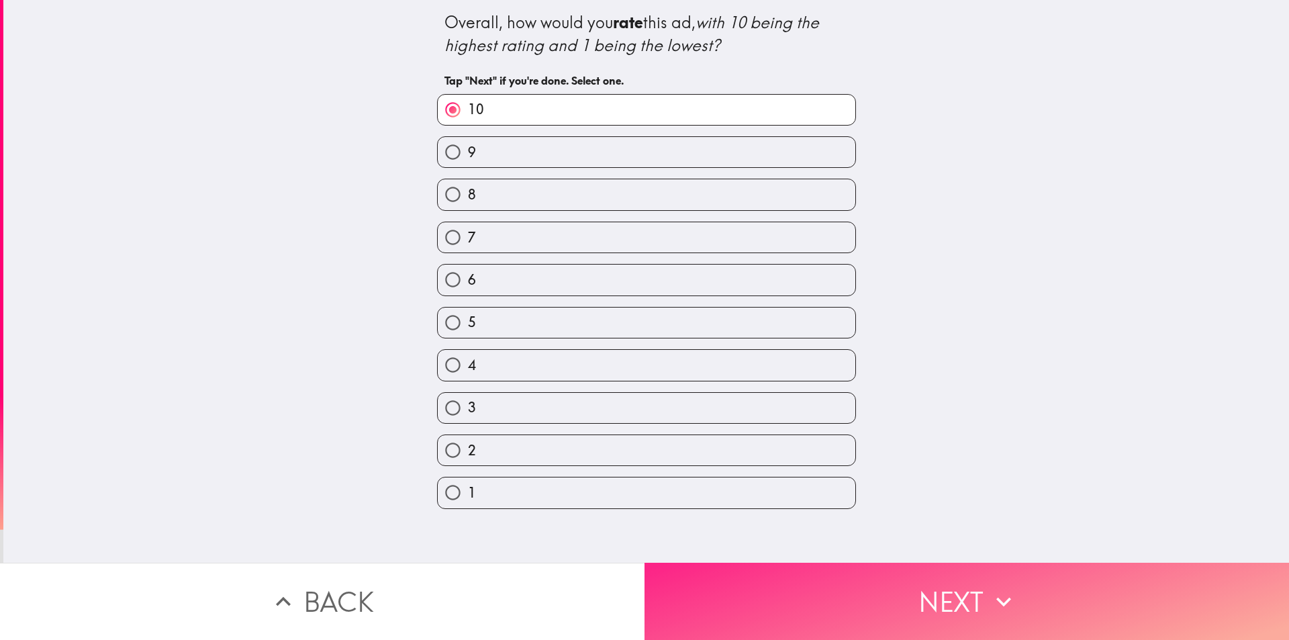
click at [706, 604] on button "Next" at bounding box center [966, 601] width 644 height 77
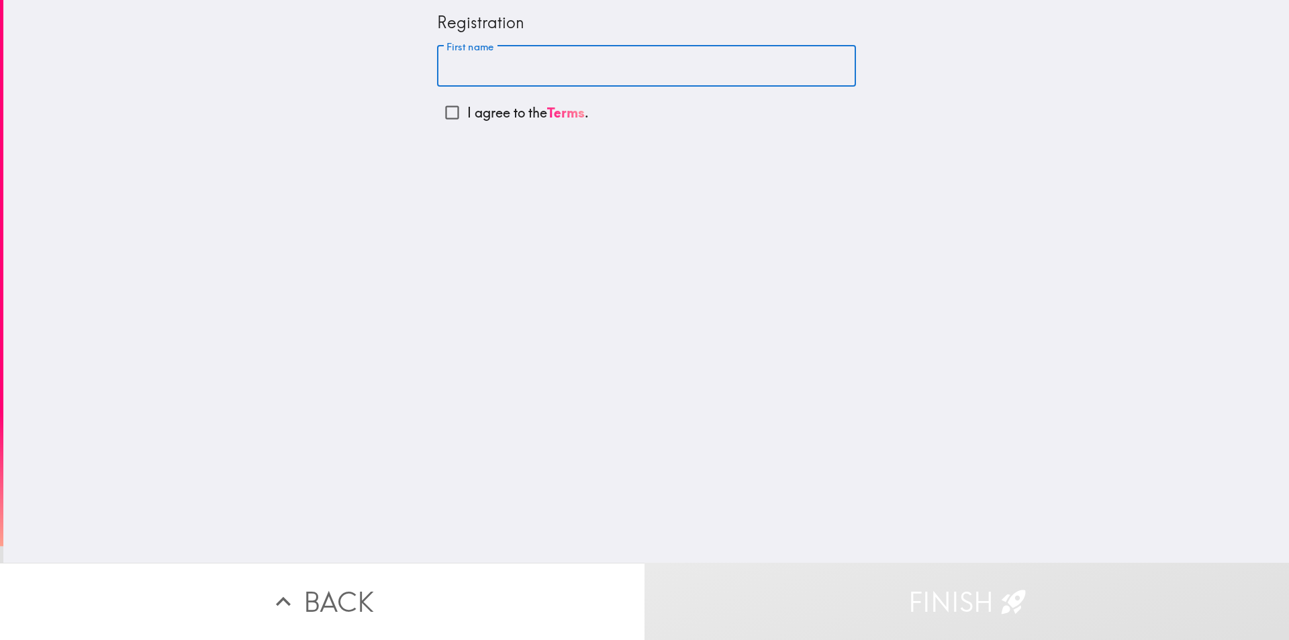
click at [488, 68] on input "First name" at bounding box center [646, 67] width 419 height 42
type input "[PERSON_NAME]"
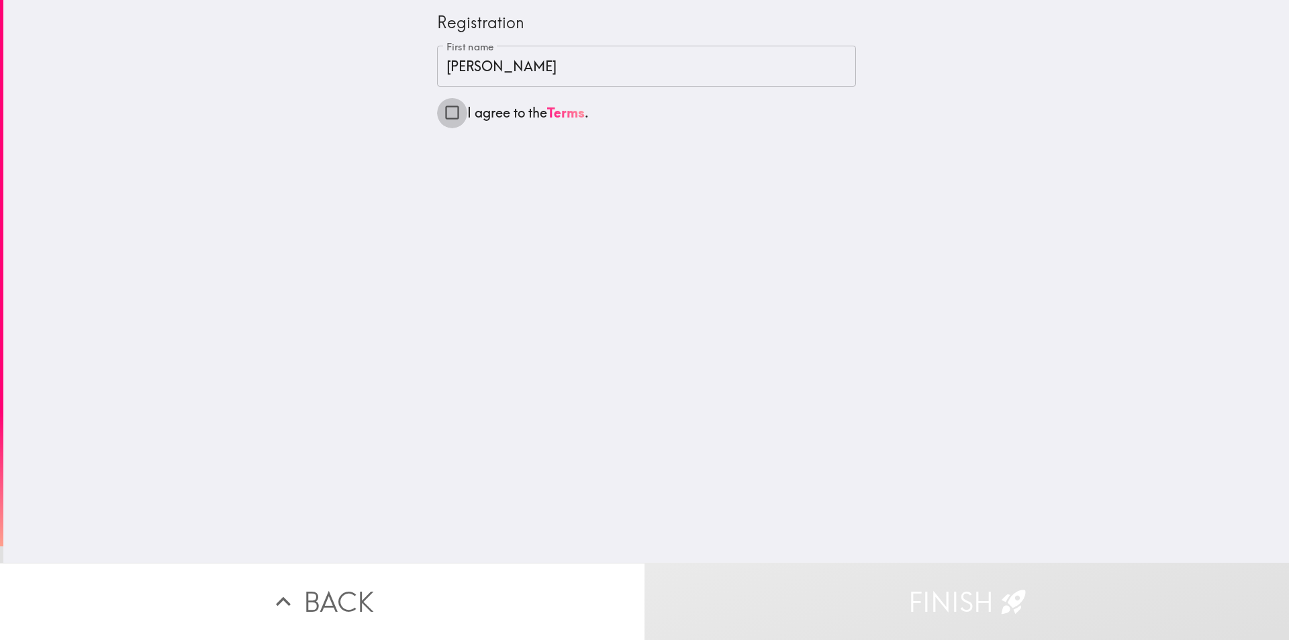
click at [438, 109] on input "I agree to the Terms ." at bounding box center [452, 112] width 30 height 30
checkbox input "true"
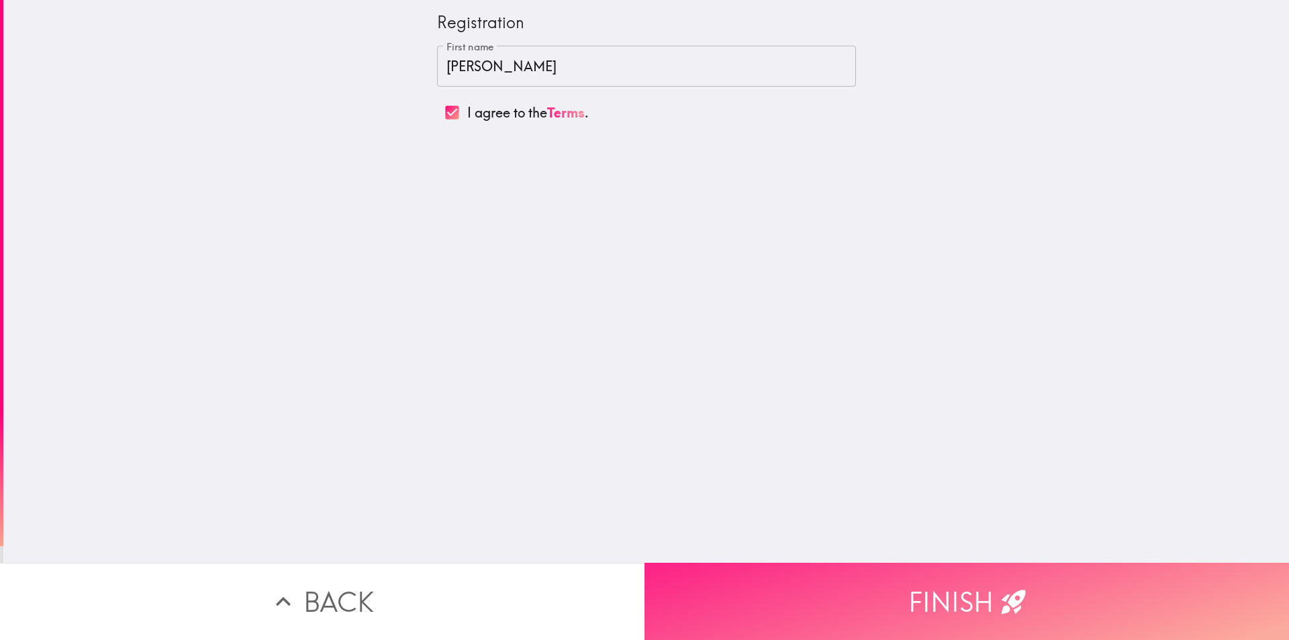
click at [701, 575] on button "Finish" at bounding box center [966, 601] width 644 height 77
